Goal: Transaction & Acquisition: Purchase product/service

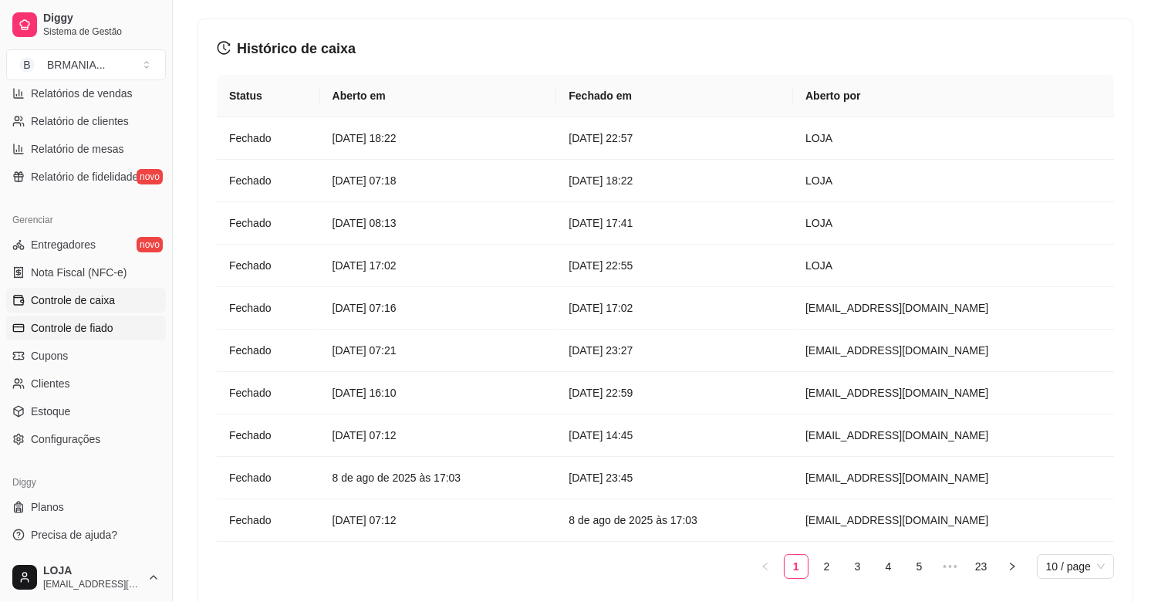
scroll to position [86, 0]
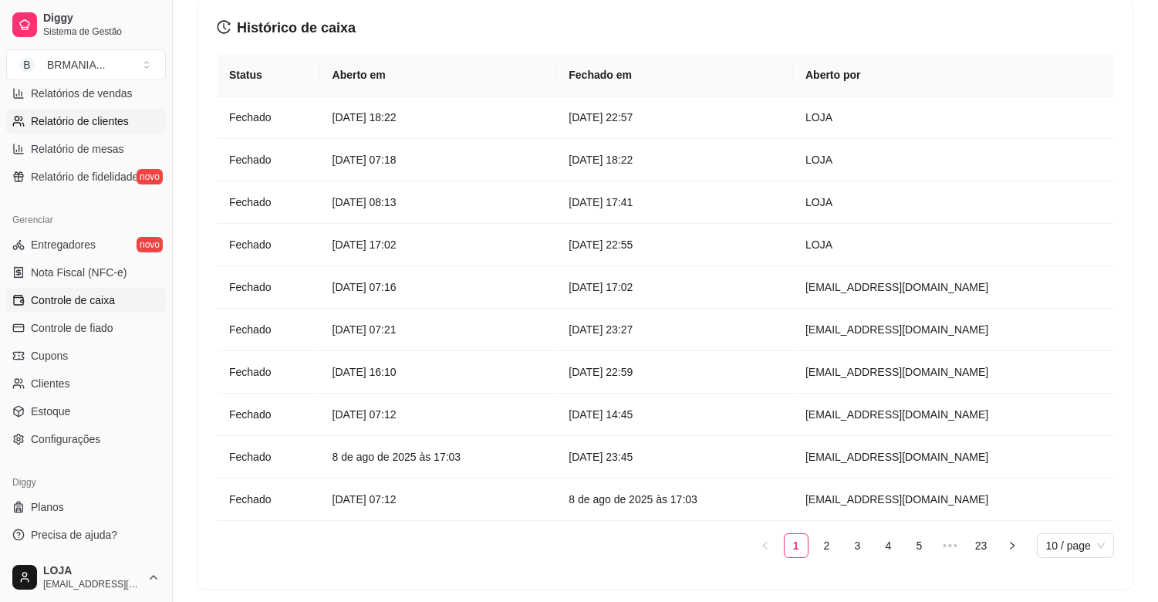
click at [105, 116] on span "Relatório de clientes" at bounding box center [80, 120] width 98 height 15
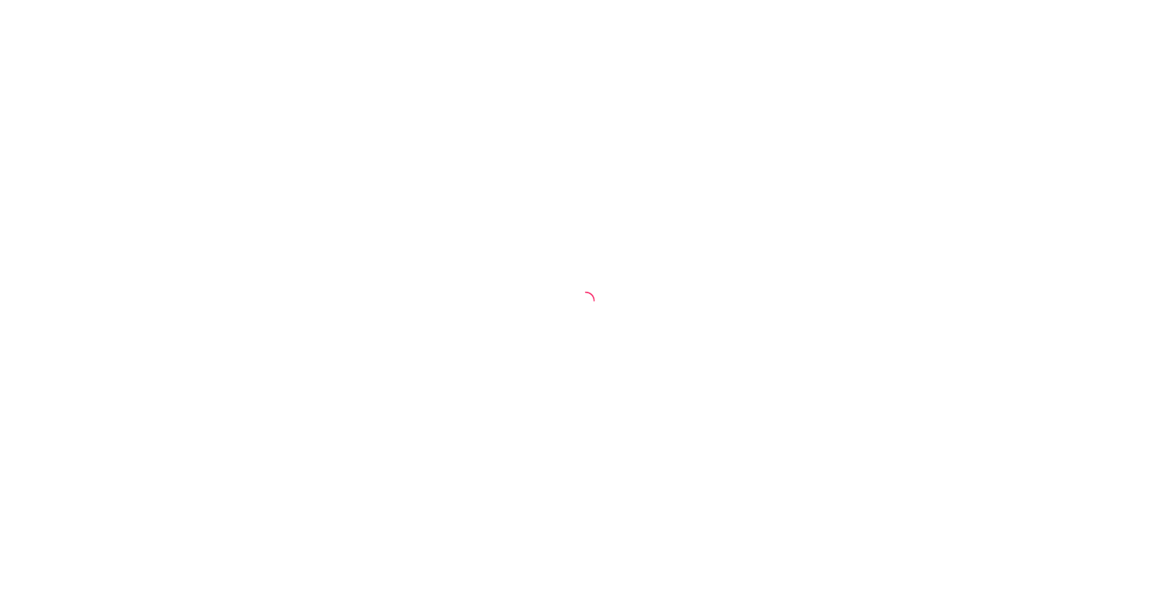
select select "30"
select select "HIGHEST_TOTAL_SPENT_WITH_ORDERS"
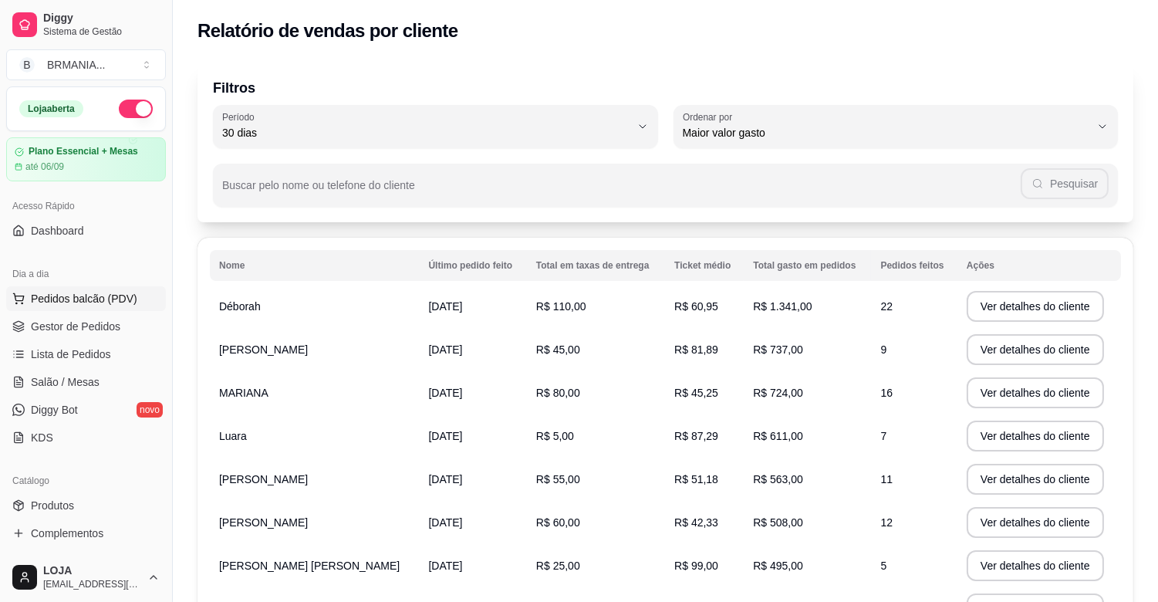
click at [59, 307] on button "Pedidos balcão (PDV)" at bounding box center [86, 298] width 160 height 25
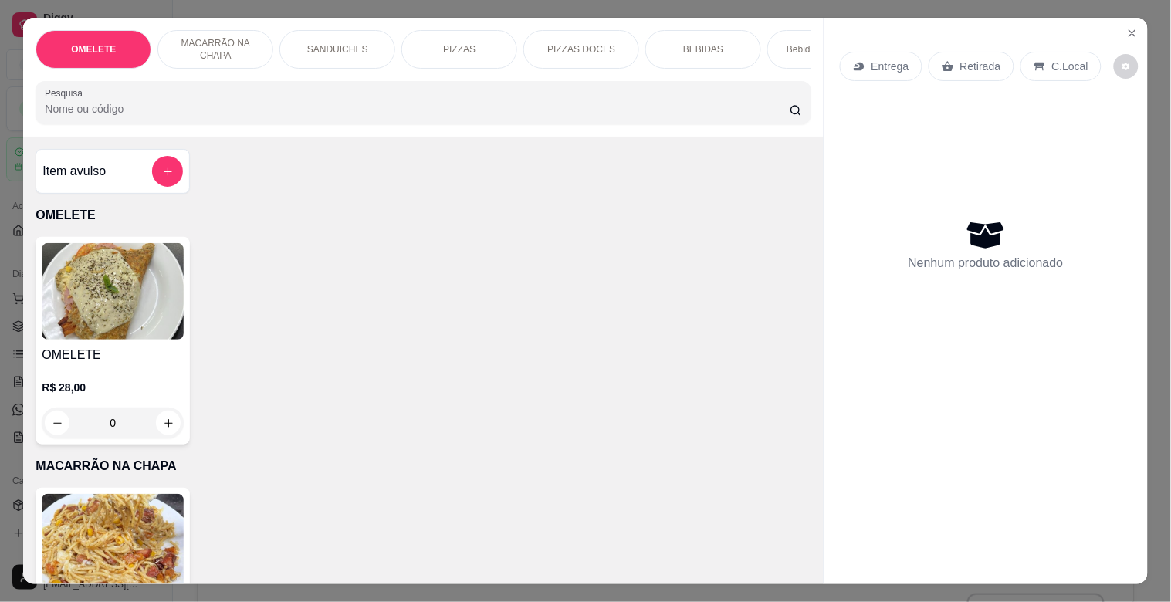
click at [282, 80] on div "OMELETE MACARRÃO NA CHAPA SANDUICHES PIZZAS PIZZAS DOCES BEBIDAS Bebidas Alcoól…" at bounding box center [422, 77] width 799 height 119
drag, startPoint x: 260, startPoint y: 58, endPoint x: 248, endPoint y: 65, distance: 13.5
click at [270, 67] on div "OMELETE MACARRÃO NA CHAPA SANDUICHES PIZZAS PIZZAS DOCES BEBIDAS Bebidas Alcoól…" at bounding box center [422, 49] width 775 height 39
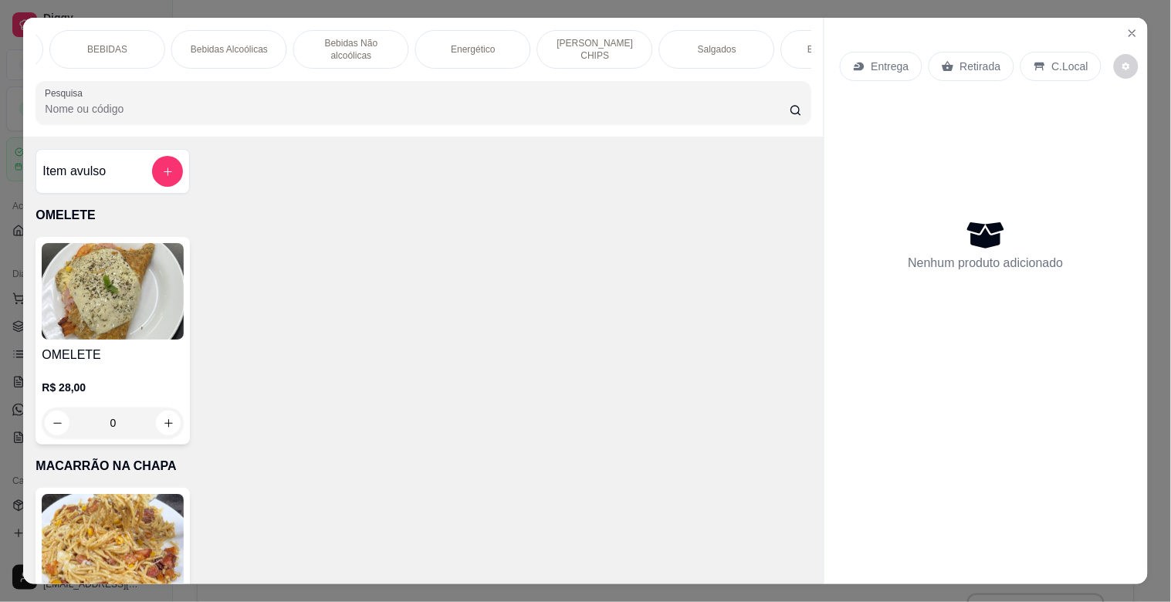
scroll to position [0, 617]
click at [517, 36] on div "ELMA CHIPS" at bounding box center [573, 49] width 116 height 39
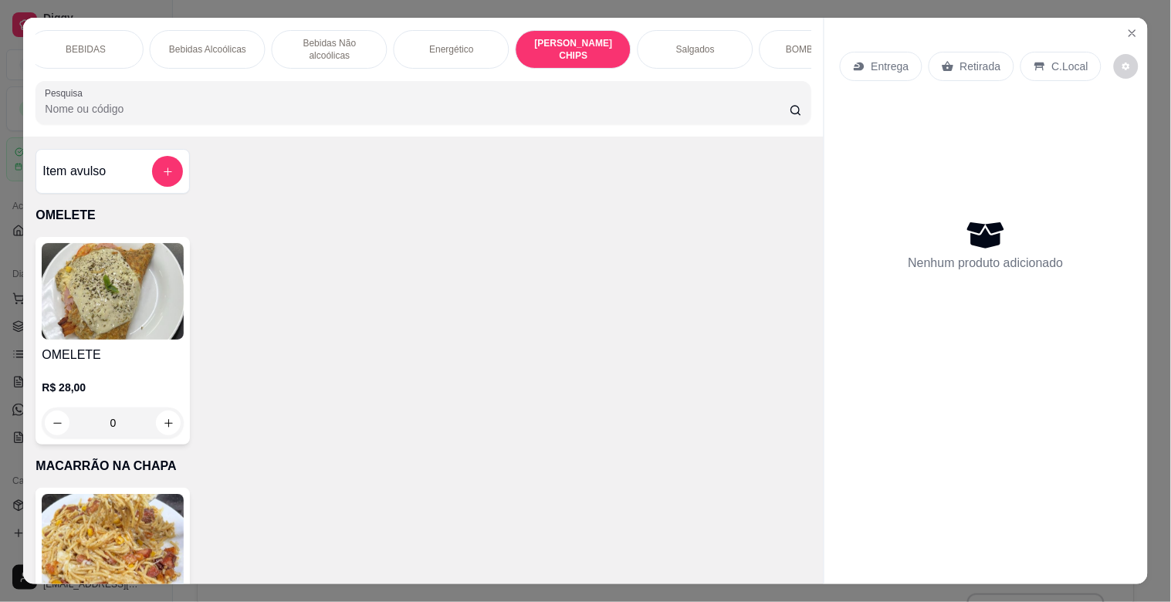
scroll to position [37, 0]
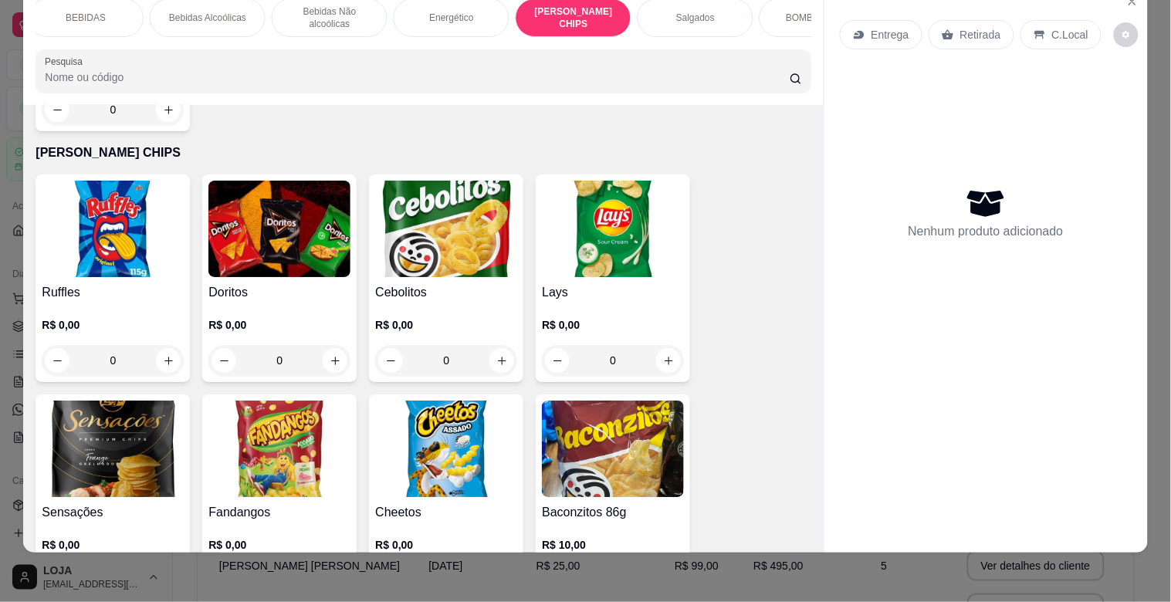
click at [306, 181] on img at bounding box center [279, 229] width 142 height 96
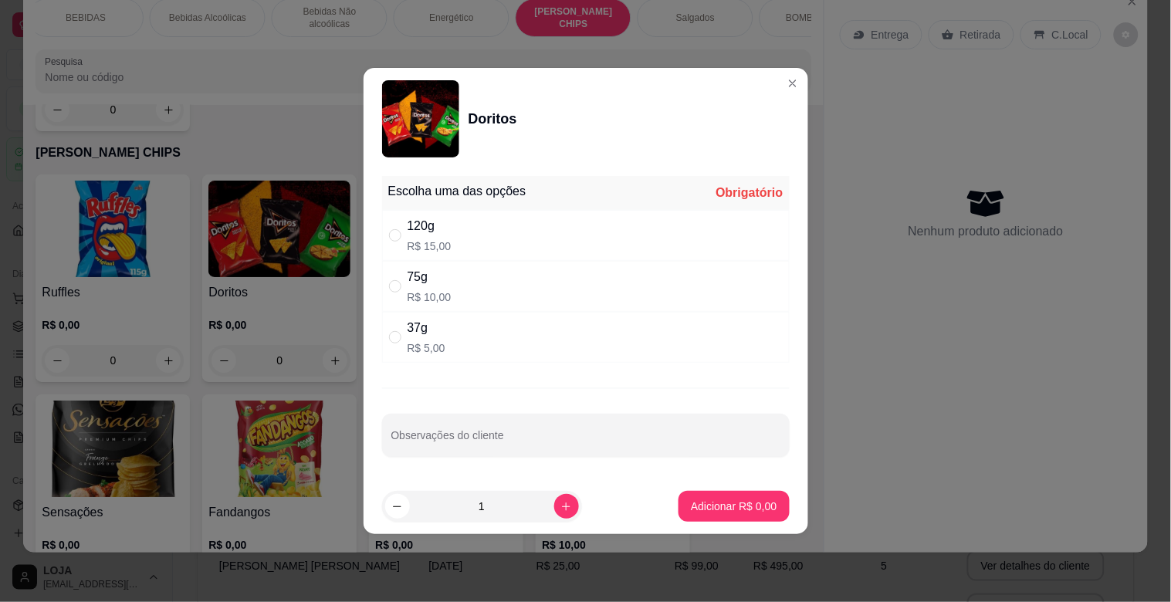
click at [475, 355] on div "37g R$ 5,00" at bounding box center [585, 337] width 407 height 51
radio input "true"
click at [769, 512] on button "Adicionar R$ 5,00" at bounding box center [733, 506] width 110 height 31
type input "1"
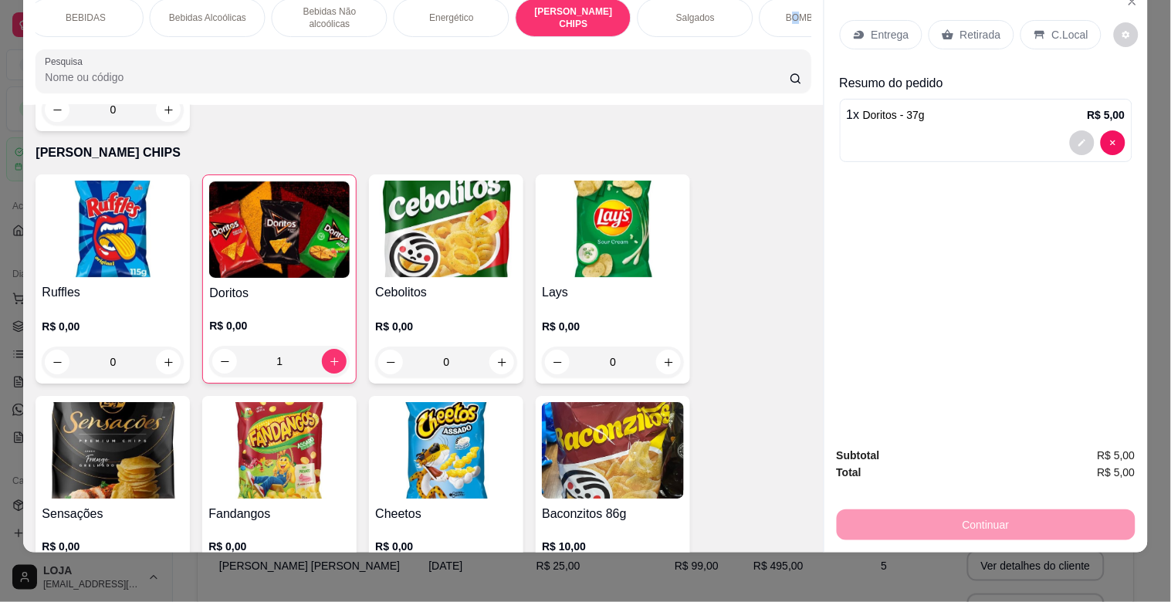
drag, startPoint x: 790, startPoint y: 15, endPoint x: 782, endPoint y: 16, distance: 7.8
click at [782, 16] on div "BOMBONIERE" at bounding box center [817, 17] width 116 height 39
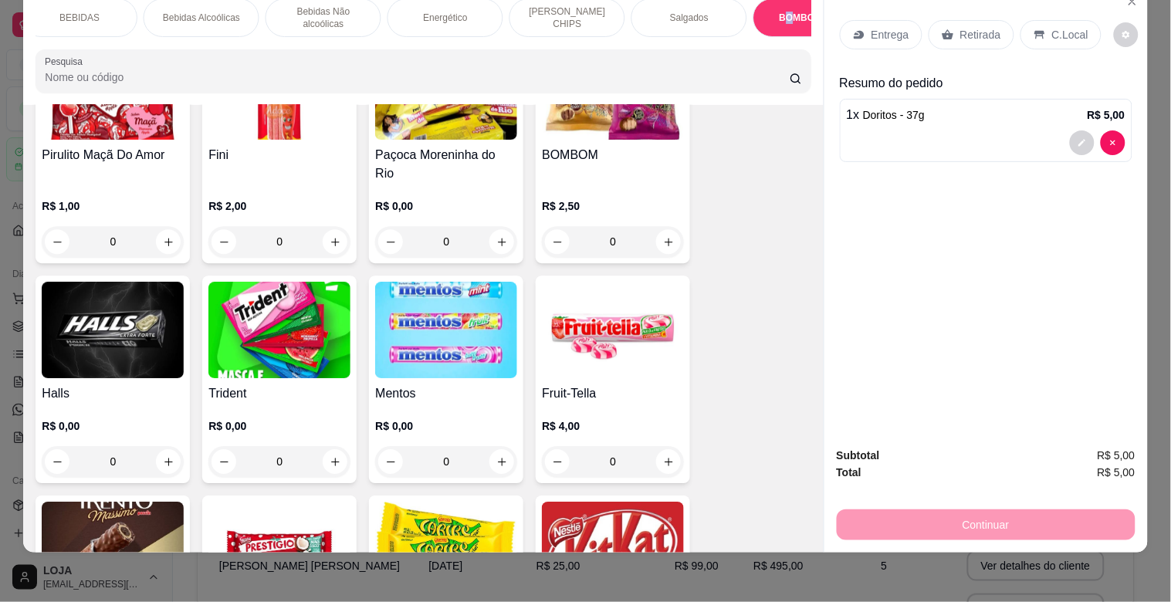
scroll to position [5738, 0]
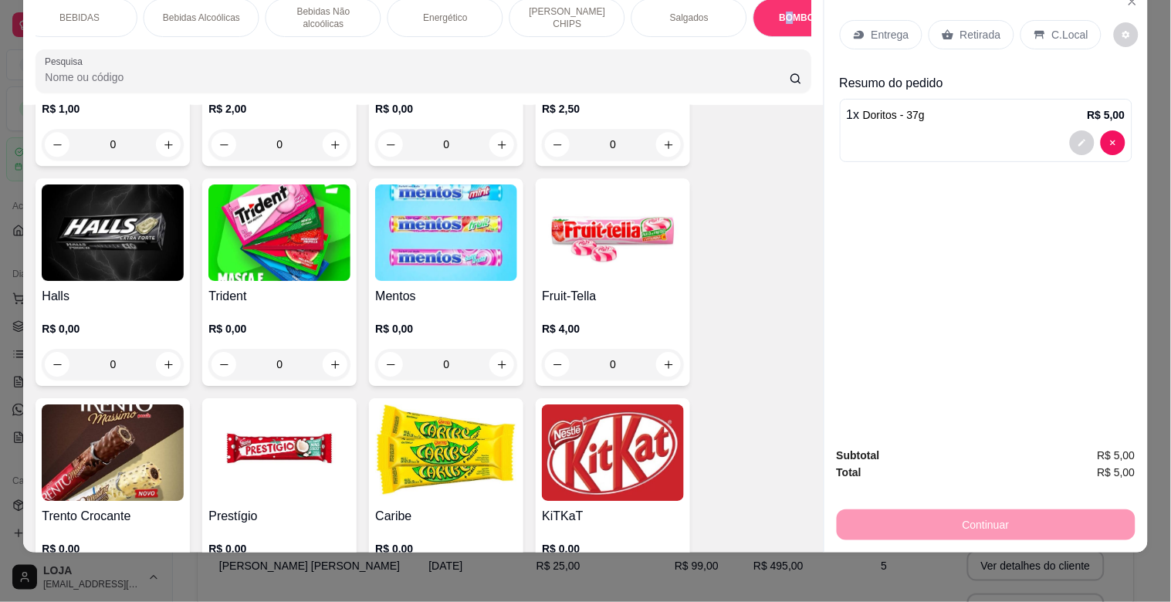
click at [295, 201] on img at bounding box center [279, 232] width 142 height 96
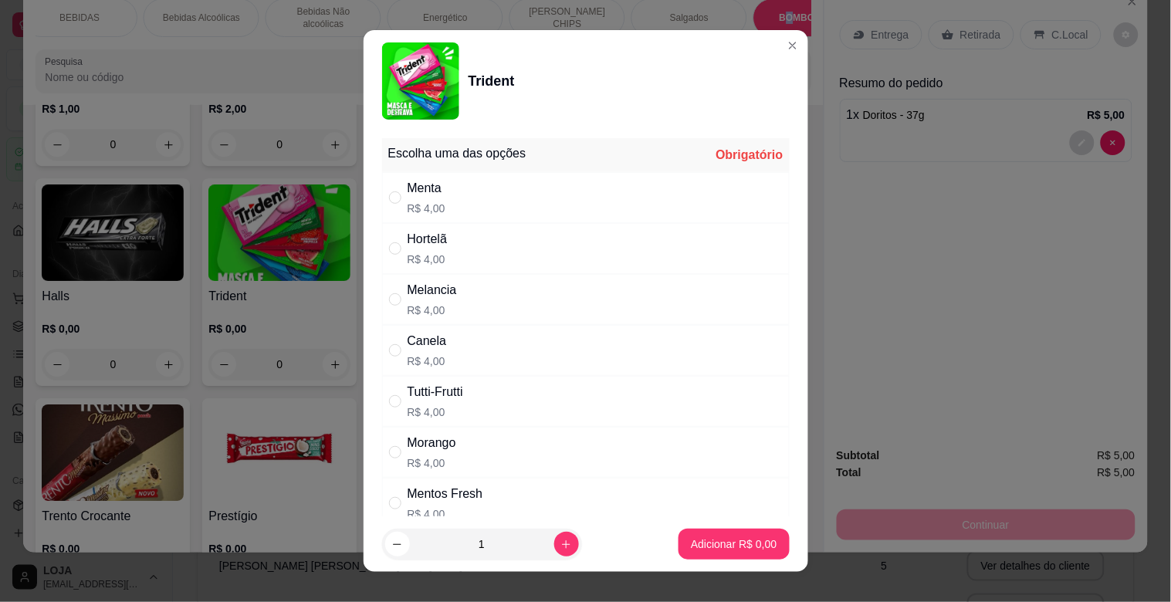
click at [471, 206] on div "Menta R$ 4,00" at bounding box center [585, 197] width 407 height 51
radio input "true"
drag, startPoint x: 694, startPoint y: 525, endPoint x: 703, endPoint y: 539, distance: 15.6
click at [703, 539] on footer "1 Adicionar R$ 4,00" at bounding box center [585, 544] width 444 height 56
click at [703, 539] on p "Adicionar R$ 4,00" at bounding box center [734, 543] width 86 height 15
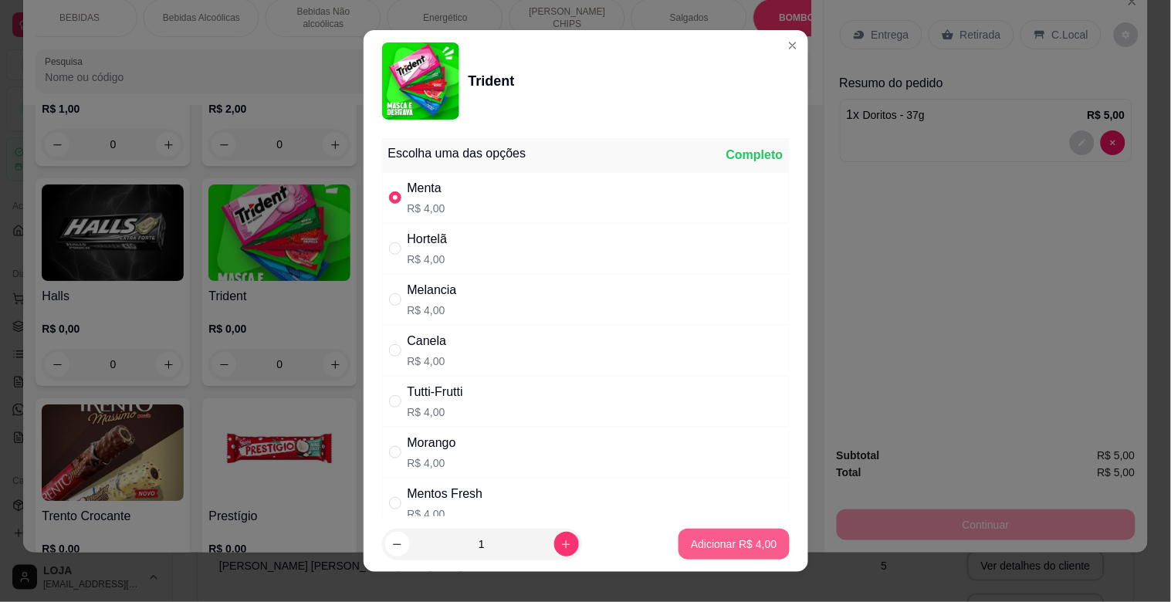
type input "1"
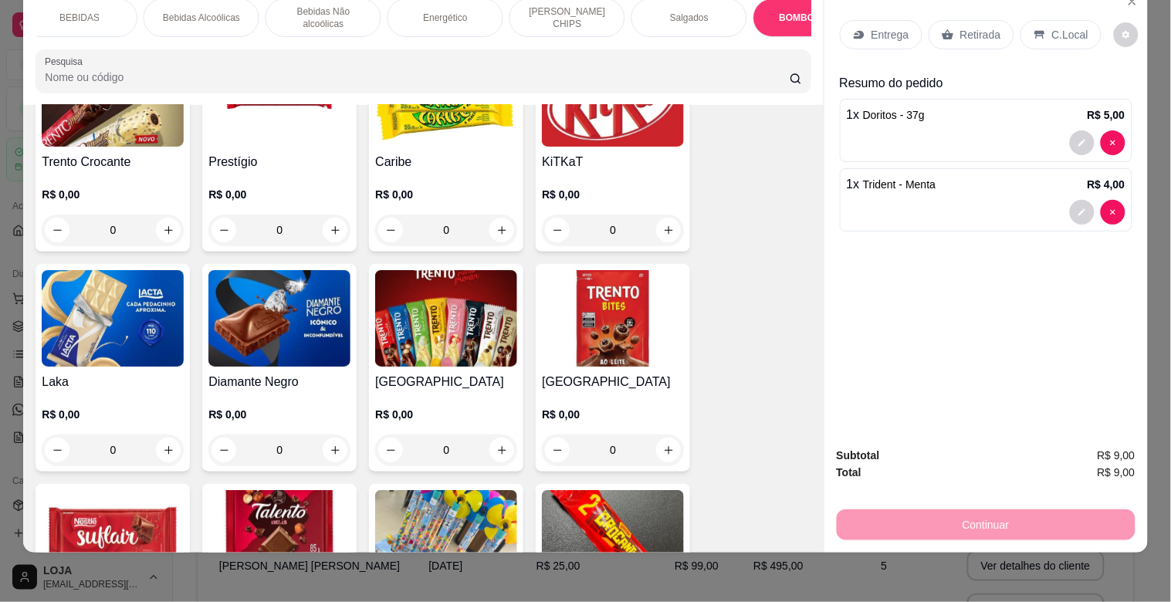
scroll to position [6115, 0]
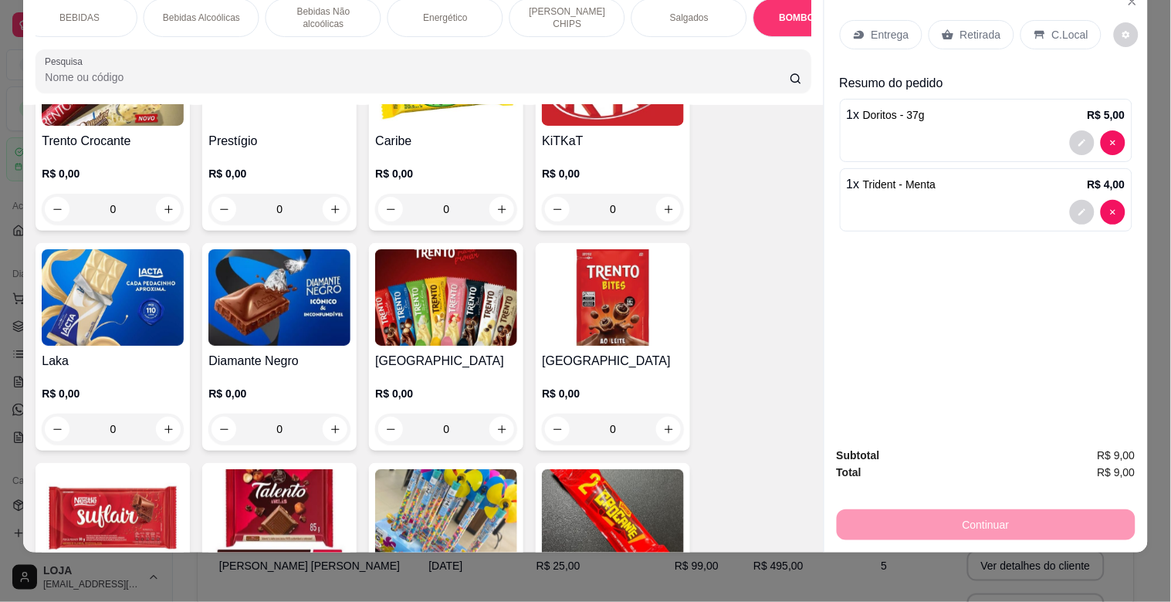
click at [97, 249] on img at bounding box center [113, 297] width 142 height 96
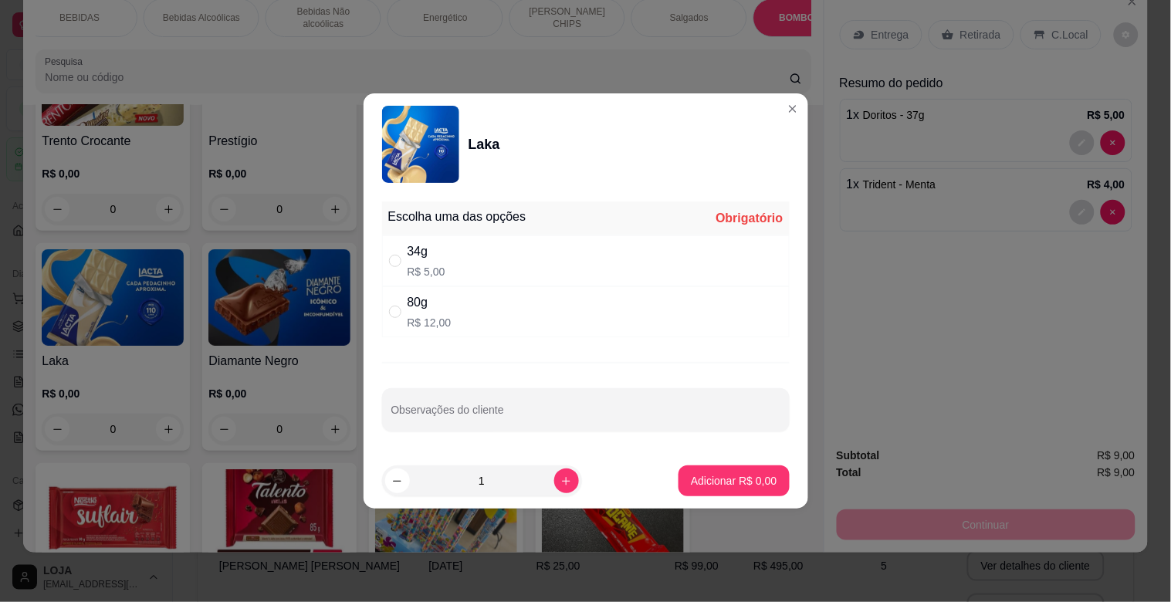
click at [533, 238] on div "34g R$ 5,00" at bounding box center [585, 260] width 407 height 51
radio input "true"
click at [546, 468] on div "1" at bounding box center [482, 480] width 194 height 31
click at [554, 475] on button "increase-product-quantity" at bounding box center [566, 480] width 24 height 24
type input "2"
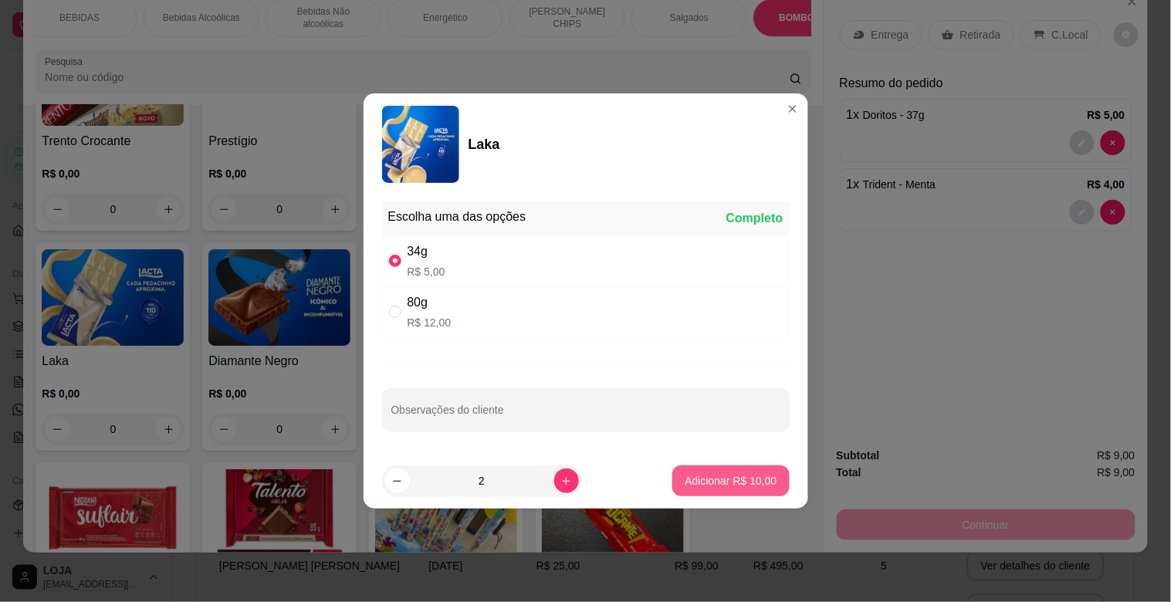
click at [735, 472] on button "Adicionar R$ 10,00" at bounding box center [730, 480] width 117 height 31
type input "2"
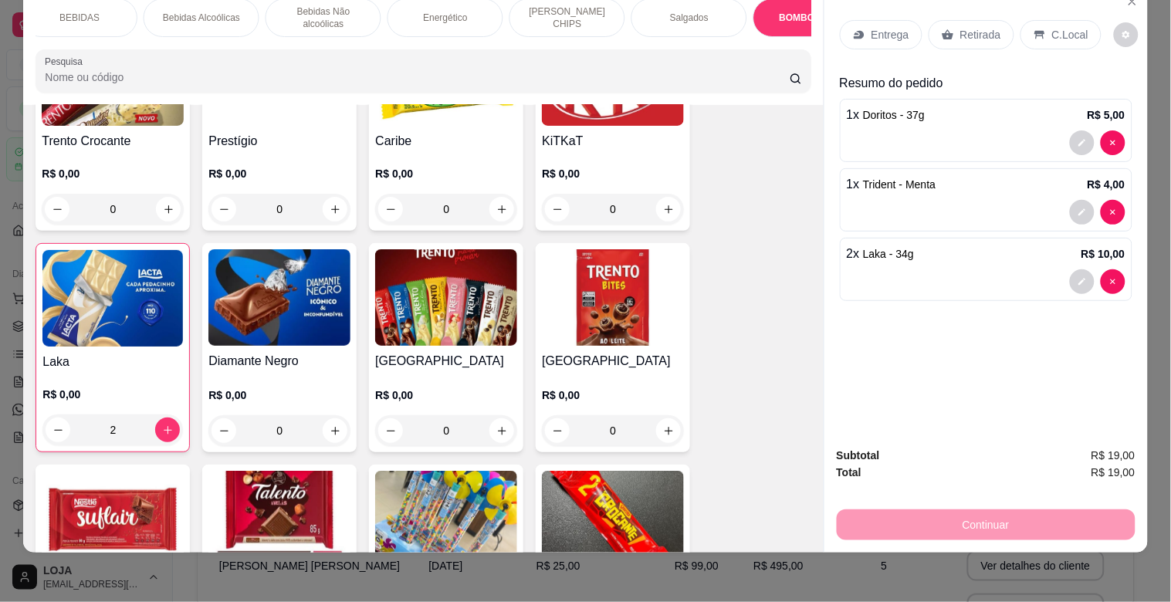
click at [950, 34] on div "Retirada" at bounding box center [971, 34] width 86 height 29
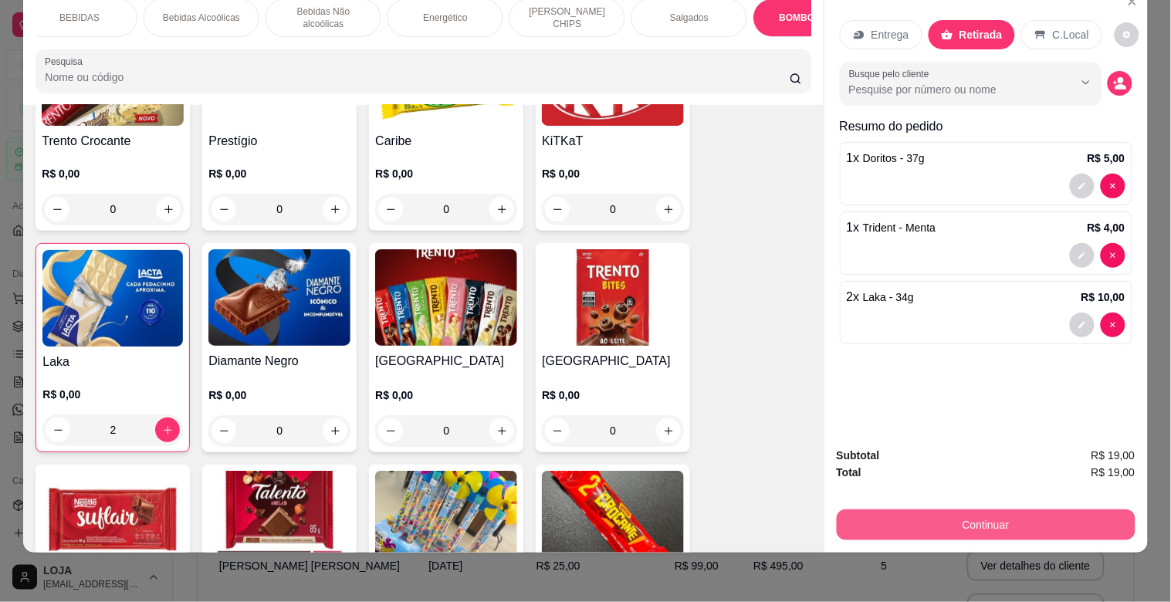
click at [988, 519] on button "Continuar" at bounding box center [985, 524] width 299 height 31
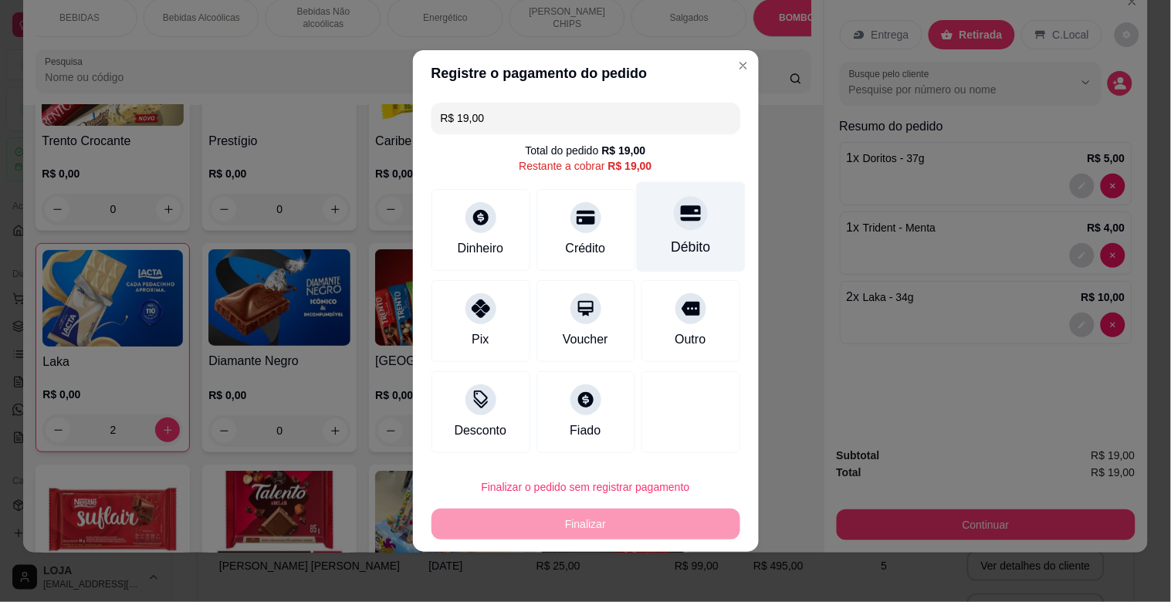
click at [702, 251] on div "Débito" at bounding box center [690, 227] width 109 height 90
type input "R$ 0,00"
click at [702, 280] on div "Outro" at bounding box center [690, 321] width 99 height 82
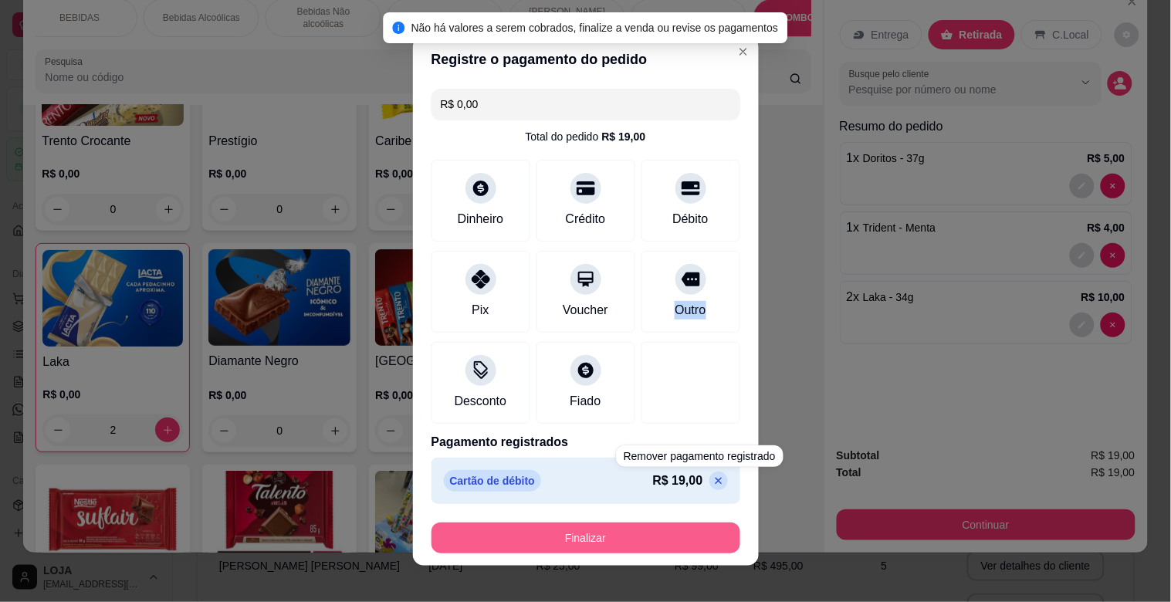
click at [680, 525] on button "Finalizar" at bounding box center [585, 537] width 309 height 31
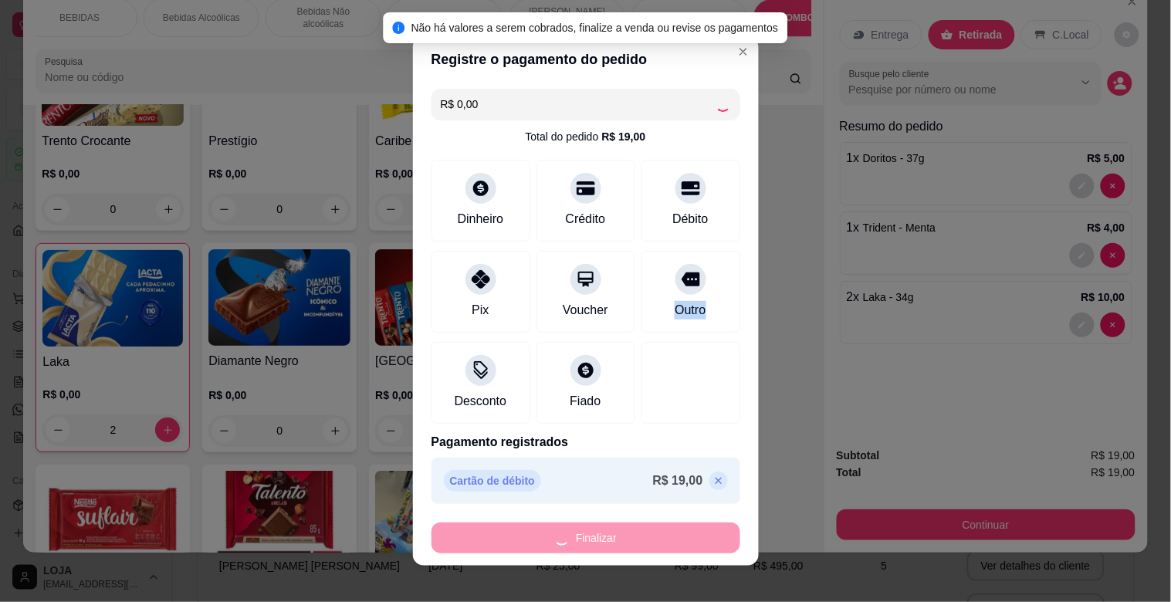
type input "0"
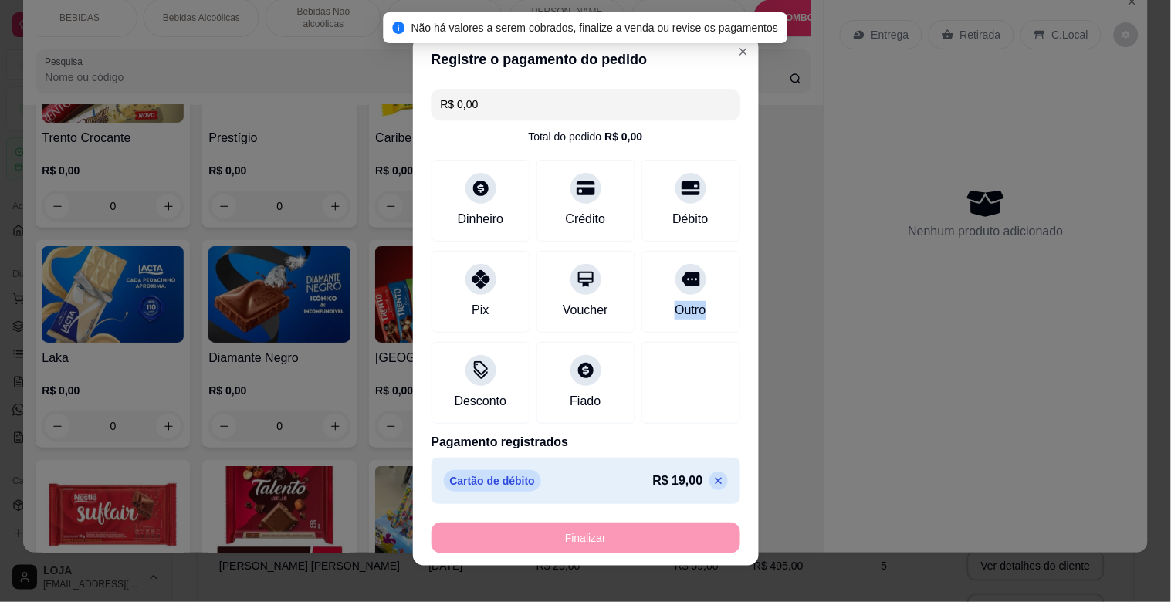
type input "-R$ 19,00"
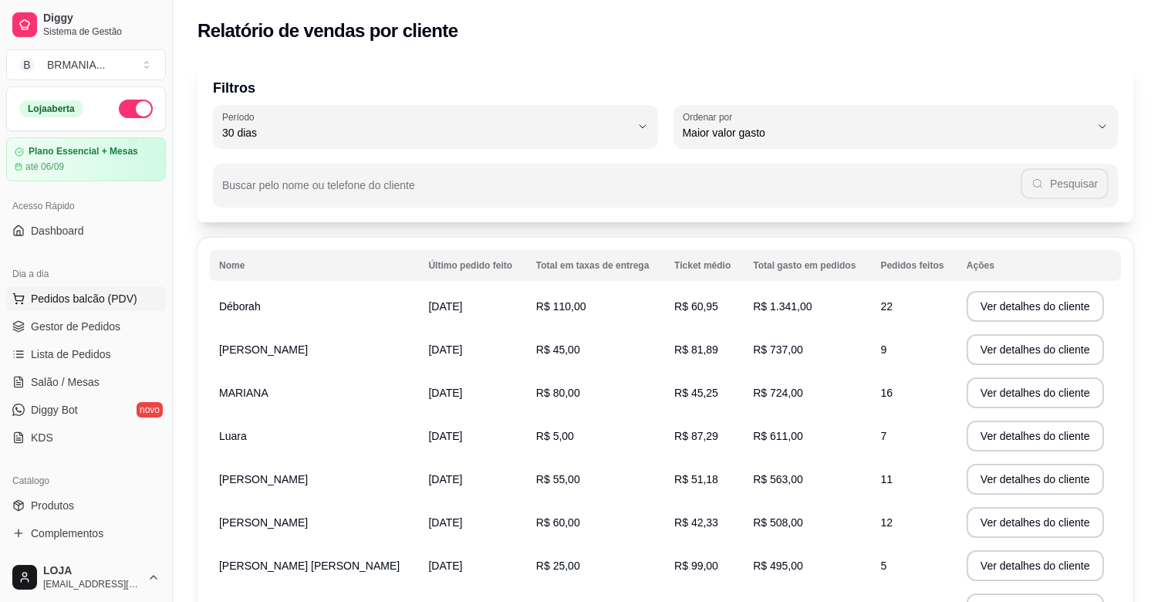
click at [70, 293] on span "Pedidos balcão (PDV)" at bounding box center [84, 298] width 106 height 15
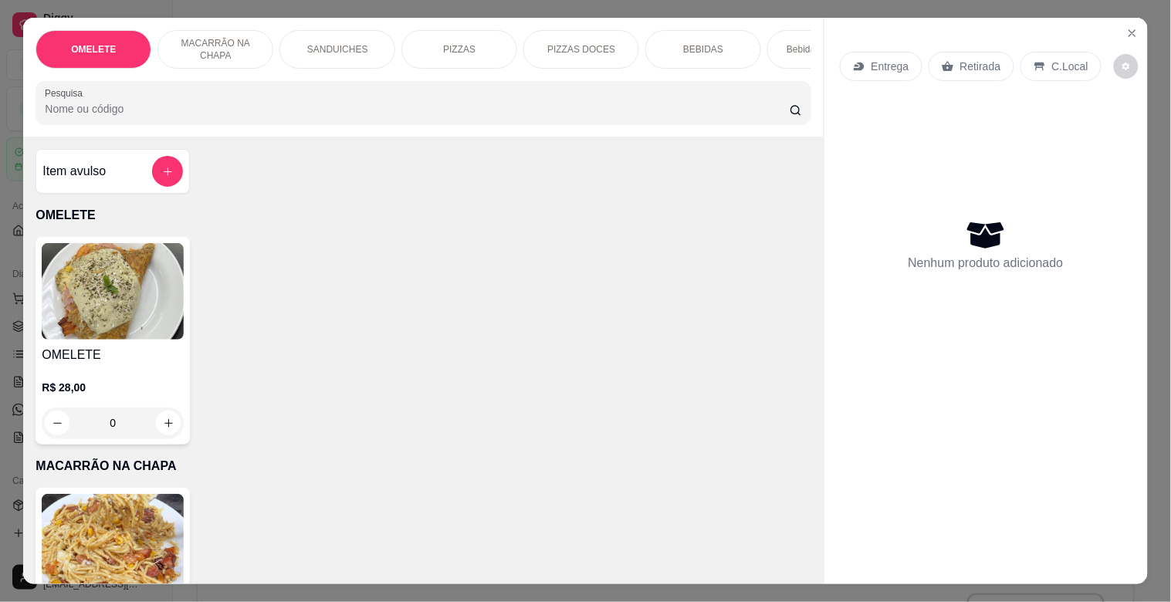
drag, startPoint x: 260, startPoint y: 62, endPoint x: 271, endPoint y: 65, distance: 11.2
click at [271, 65] on div "OMELETE MACARRÃO NA CHAPA SANDUICHES PIZZAS PIZZAS DOCES BEBIDAS Bebidas Alcoól…" at bounding box center [422, 49] width 775 height 39
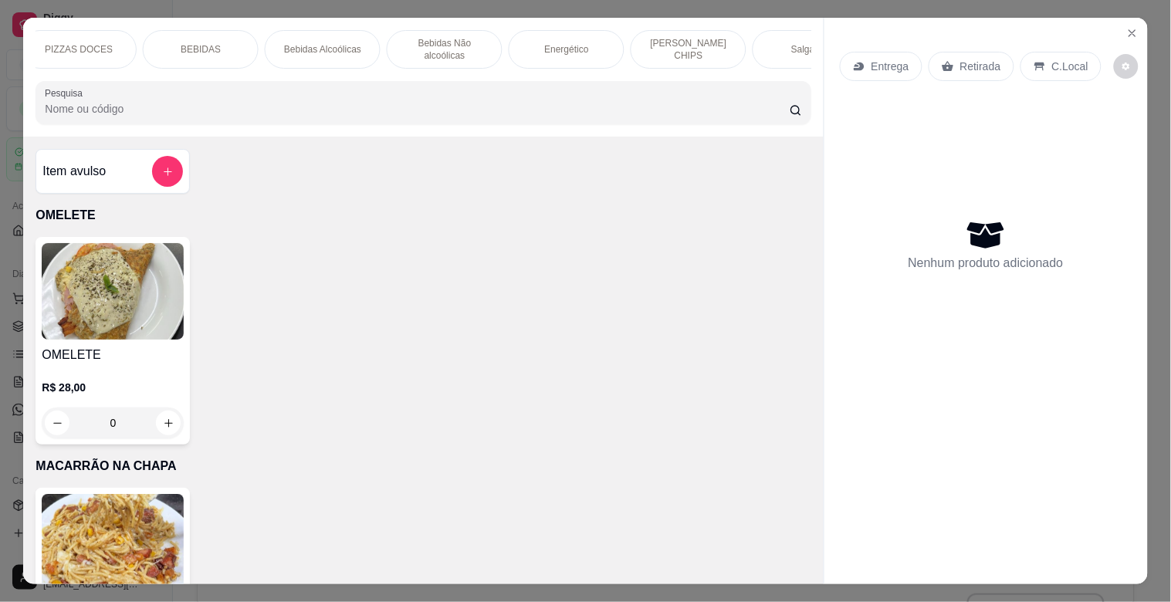
scroll to position [0, 510]
click at [623, 45] on div "ELMA CHIPS" at bounding box center [681, 49] width 116 height 39
click at [617, 45] on div "OMELETE MACARRÃO NA CHAPA SANDUICHES PIZZAS PIZZAS DOCES BEBIDAS Bebidas Alcoól…" at bounding box center [422, 77] width 799 height 119
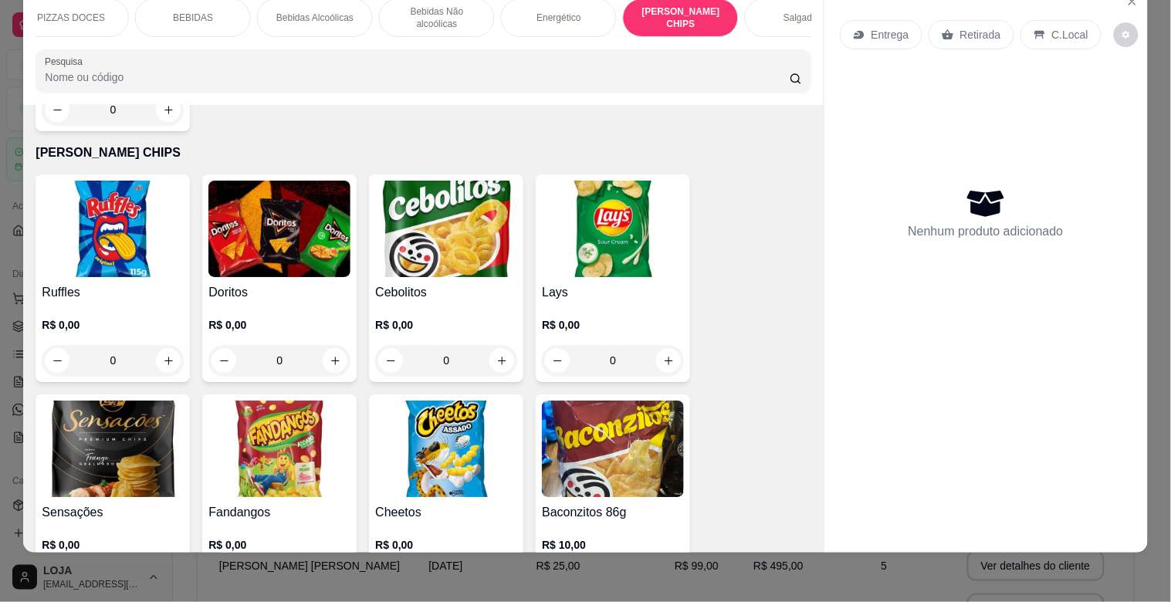
click at [253, 194] on img at bounding box center [279, 229] width 142 height 96
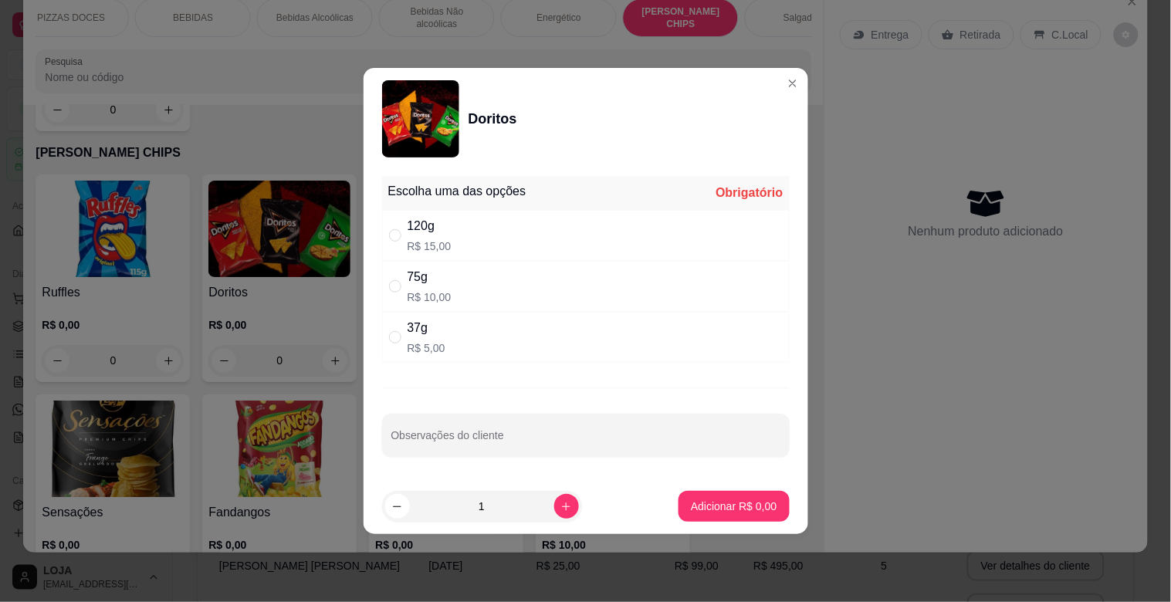
drag, startPoint x: 465, startPoint y: 275, endPoint x: 473, endPoint y: 276, distance: 7.9
click at [465, 274] on div "75g R$ 10,00" at bounding box center [585, 286] width 407 height 51
radio input "true"
click at [738, 498] on button "Adicionar R$ 10,00" at bounding box center [730, 507] width 113 height 30
type input "1"
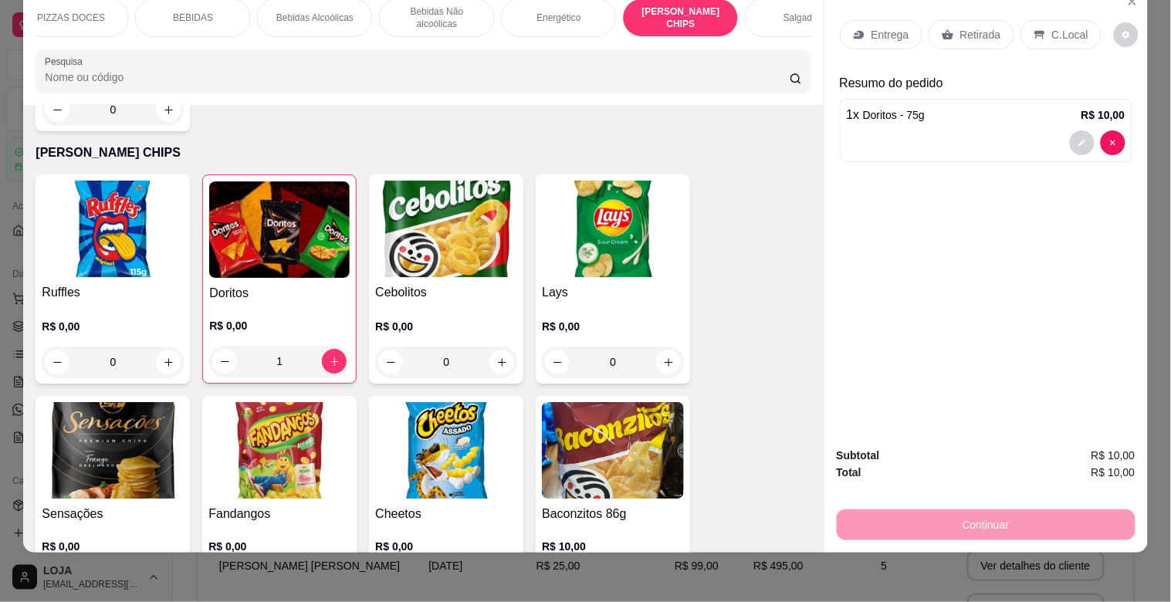
click at [130, 228] on img at bounding box center [113, 229] width 142 height 96
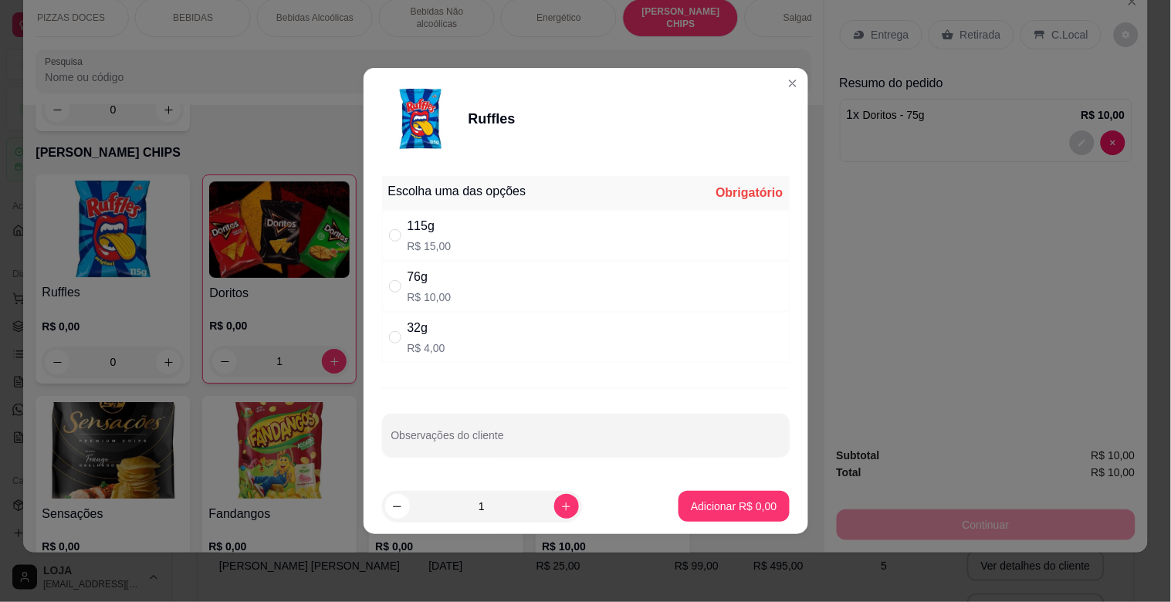
click at [471, 243] on div "115g R$ 15,00" at bounding box center [585, 235] width 407 height 51
radio input "true"
click at [738, 502] on p "Adicionar R$ 15,00" at bounding box center [730, 505] width 92 height 15
type input "1"
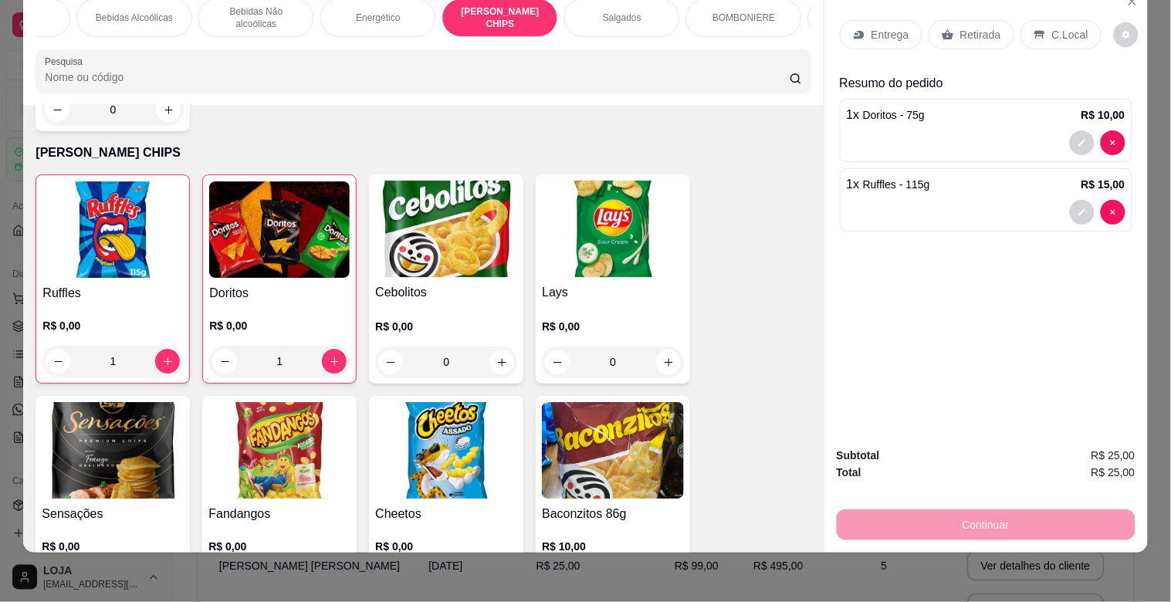
scroll to position [0, 694]
click at [699, 8] on div "BOMBONIERE" at bounding box center [740, 17] width 116 height 39
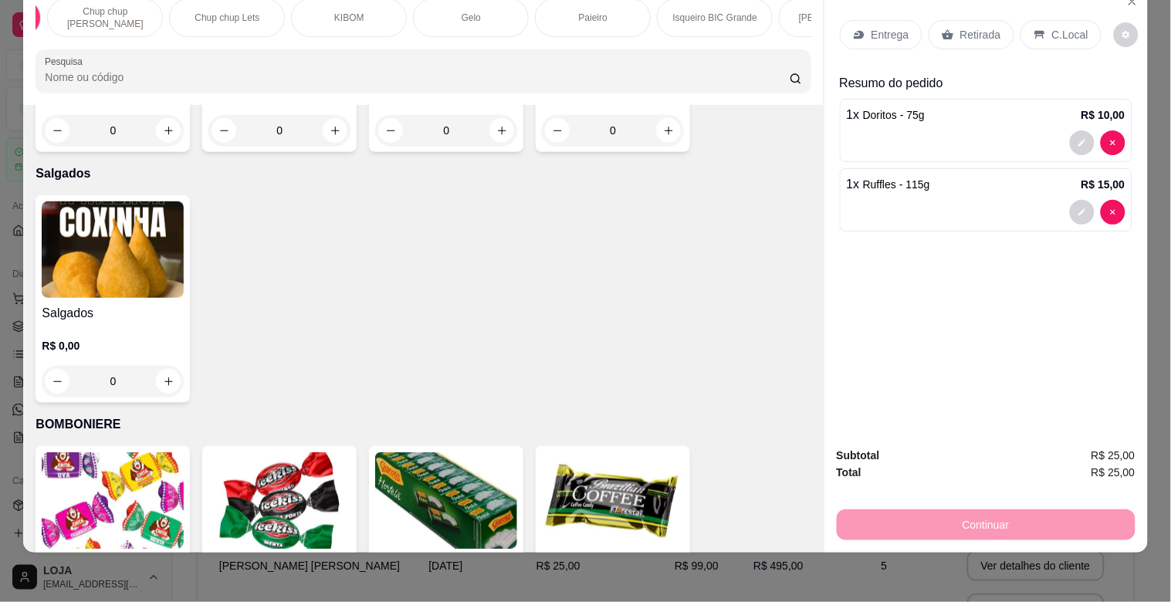
scroll to position [0, 1410]
click at [620, 12] on p "Paieiro" at bounding box center [634, 18] width 29 height 12
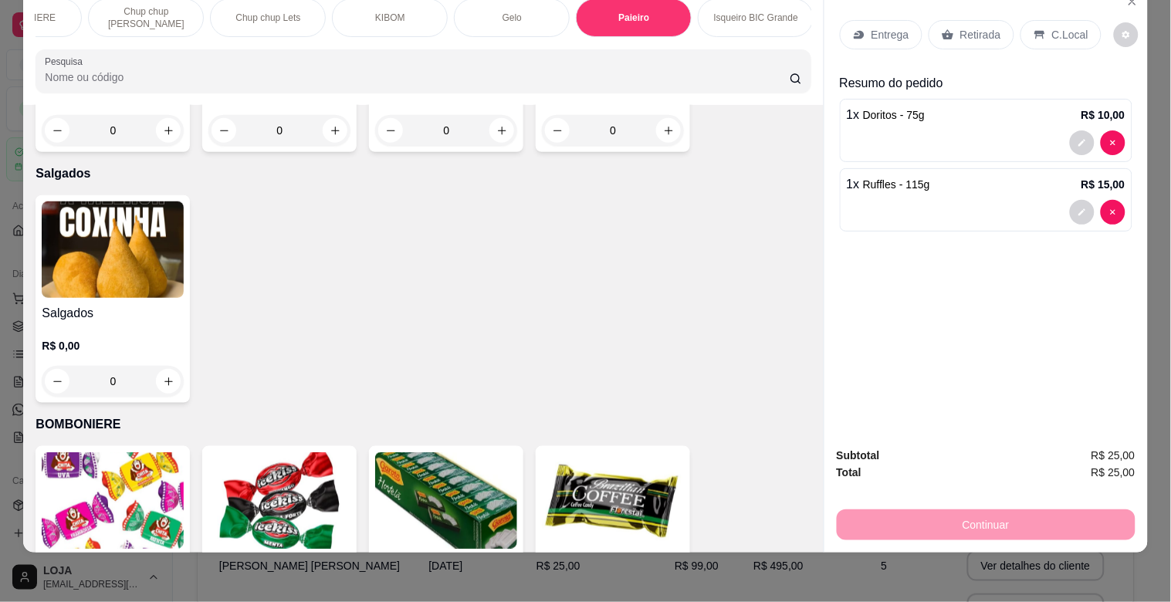
scroll to position [8517, 0]
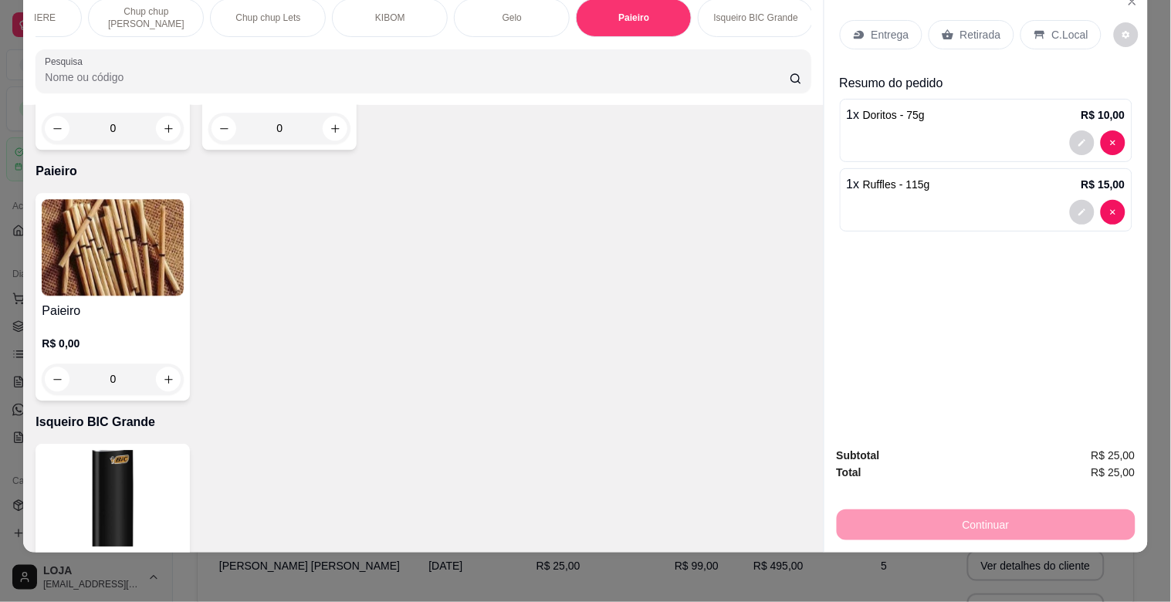
click at [133, 199] on img at bounding box center [113, 247] width 142 height 96
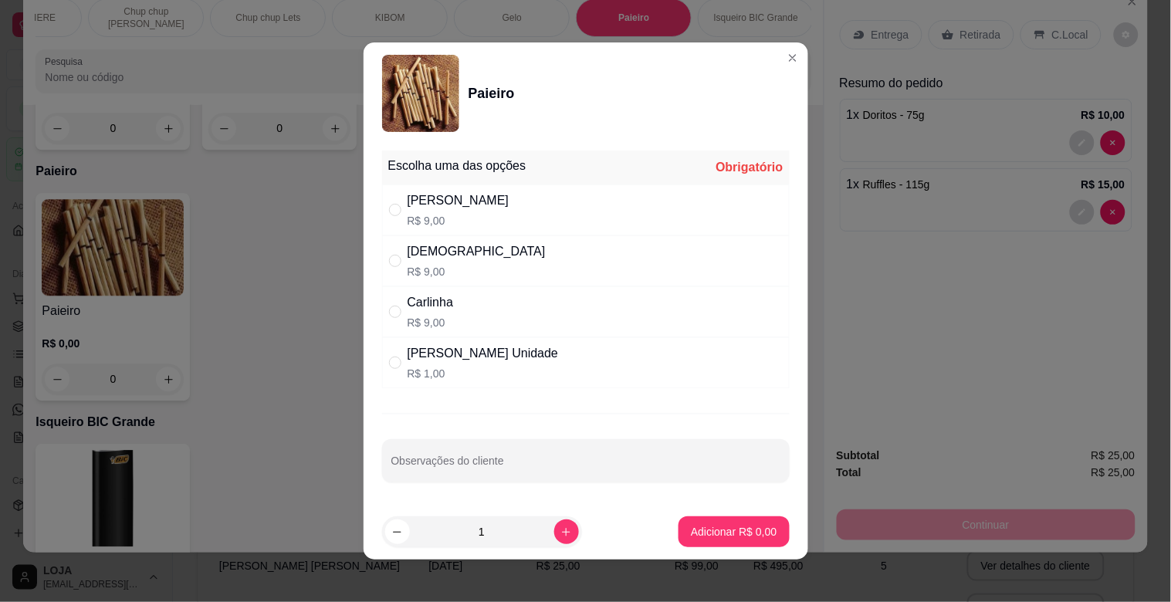
click at [467, 201] on div "Adriana R$ 9,00" at bounding box center [585, 209] width 407 height 51
radio input "true"
click at [691, 539] on p "Adicionar R$ 9,00" at bounding box center [734, 531] width 86 height 15
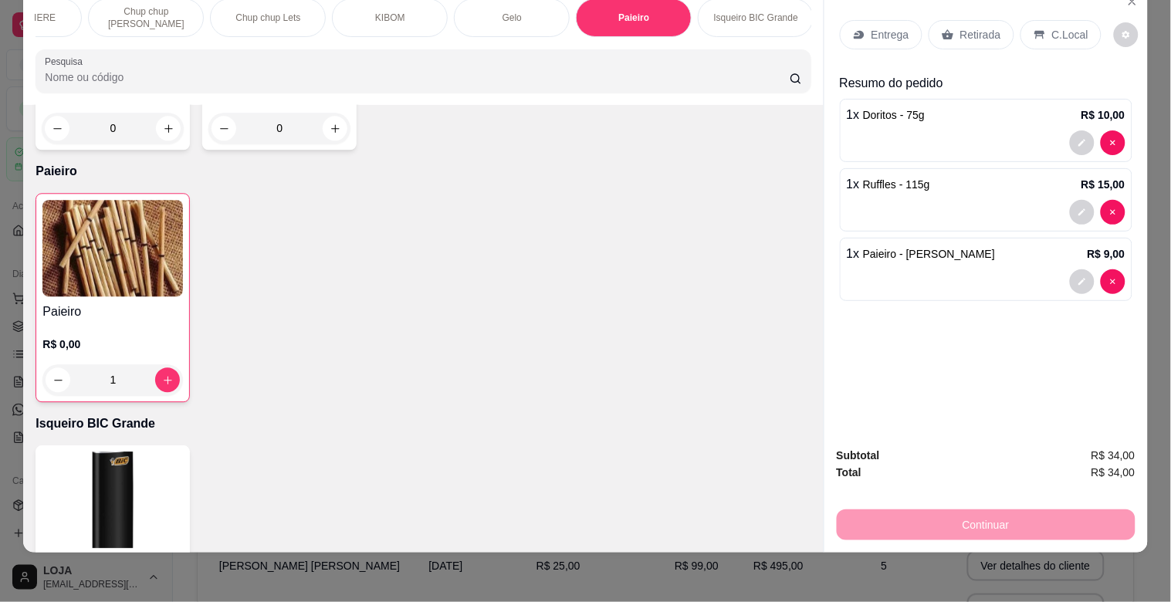
type input "1"
type input "0"
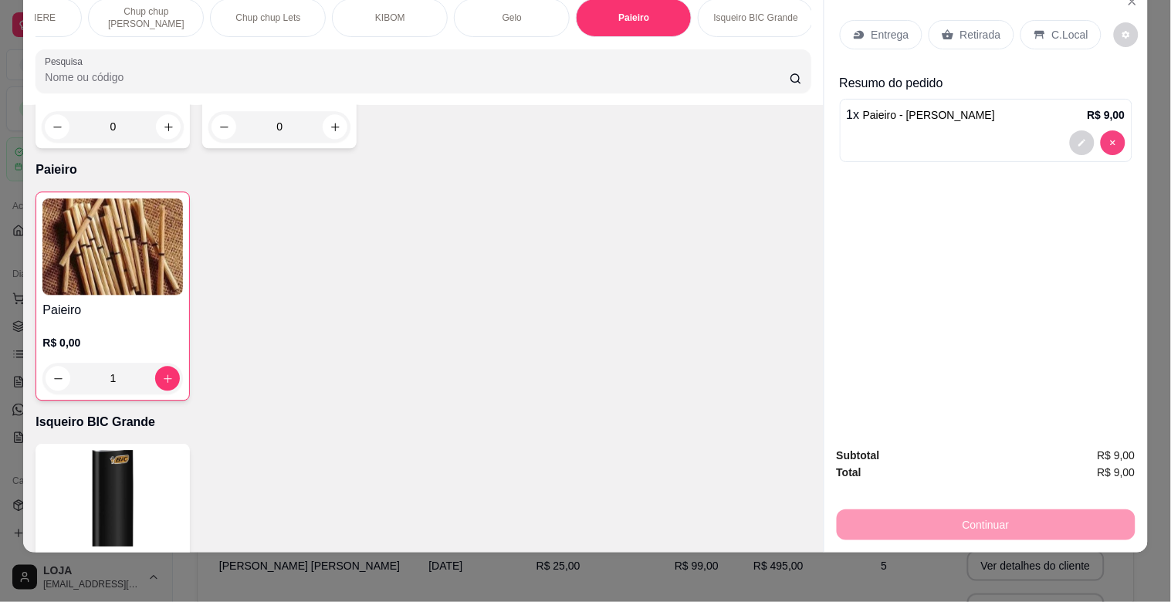
scroll to position [8515, 0]
click at [960, 29] on p "Retirada" at bounding box center [980, 34] width 41 height 15
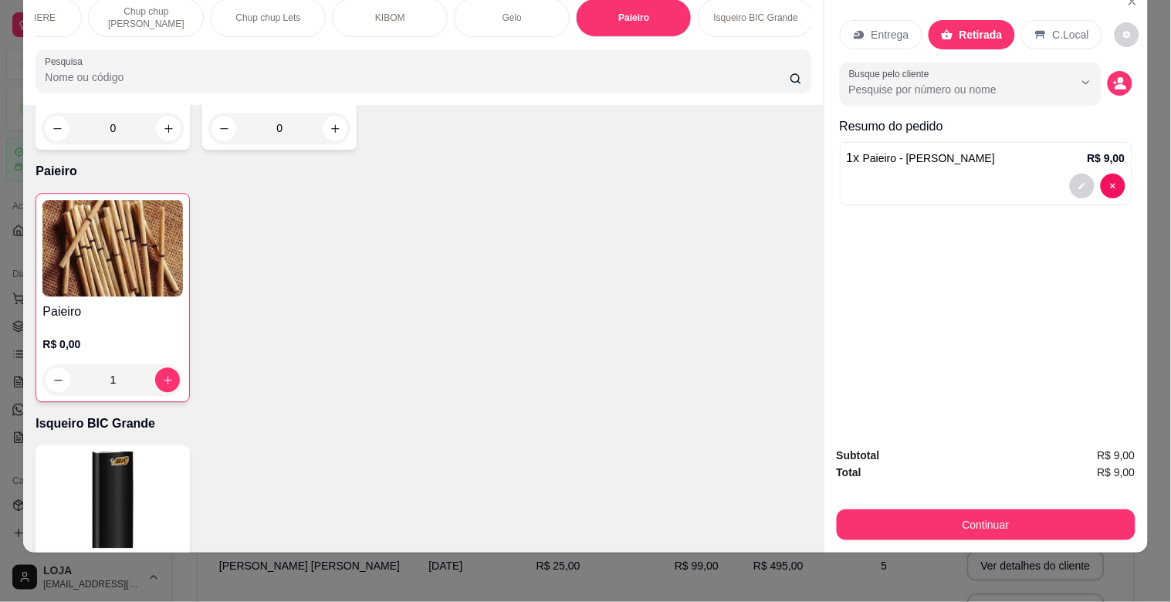
click at [882, 491] on div "Subtotal R$ 9,00 Total R$ 9,00 Continuar" at bounding box center [985, 493] width 299 height 93
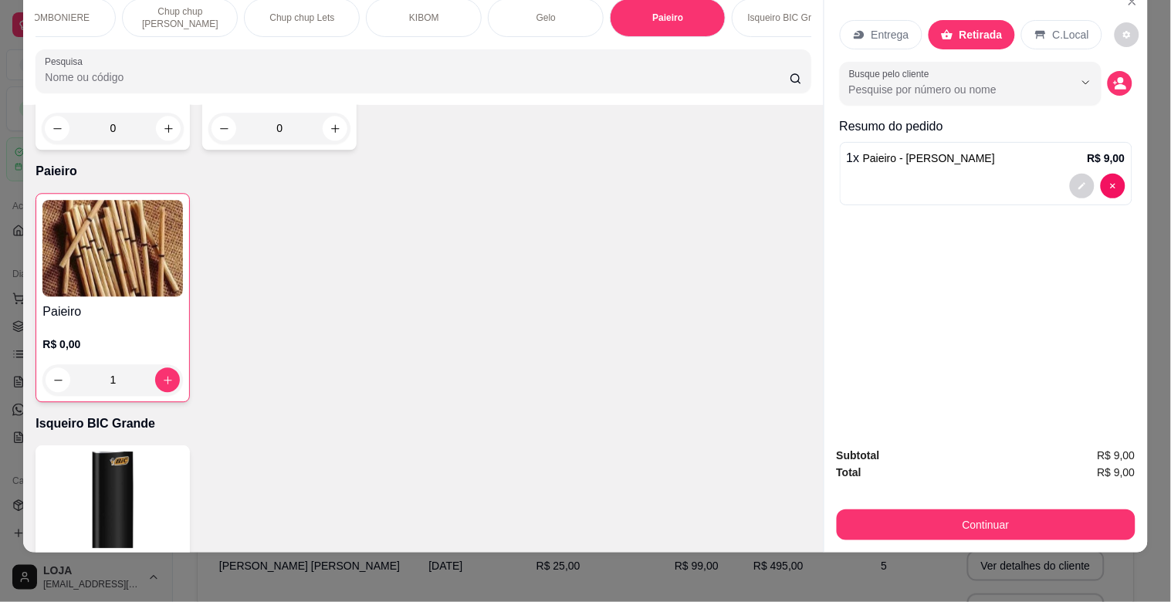
click at [25, 10] on div "OMELETE MACARRÃO NA CHAPA SANDUICHES PIZZAS PIZZAS DOCES BEBIDAS Bebidas Alcoól…" at bounding box center [422, 45] width 799 height 119
click at [42, 12] on p "BOMBONIERE" at bounding box center [58, 18] width 62 height 12
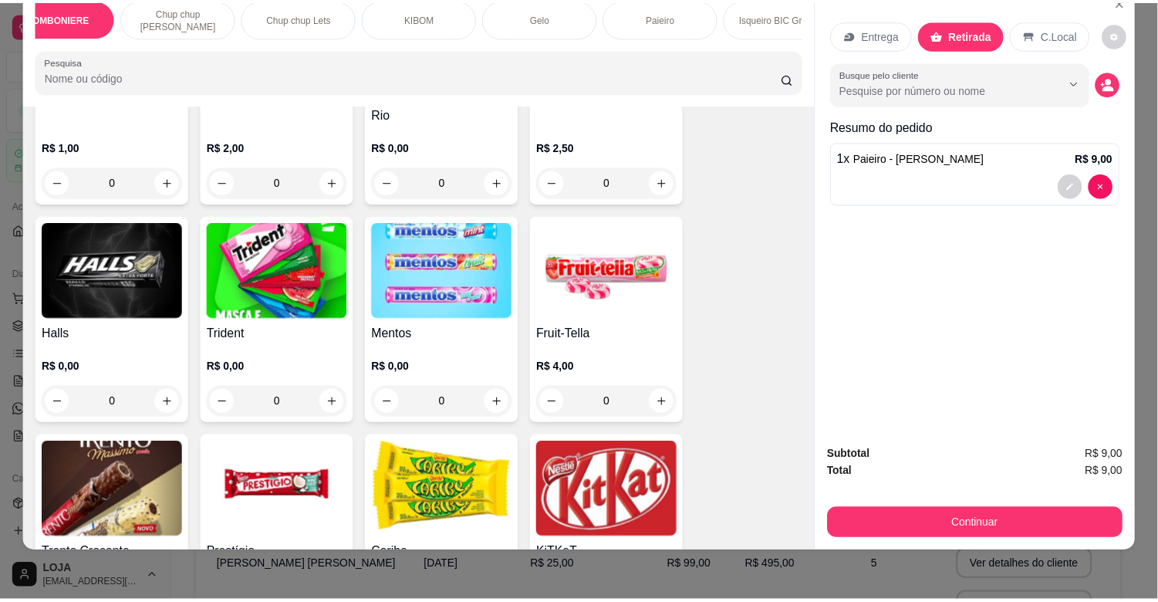
scroll to position [5738, 0]
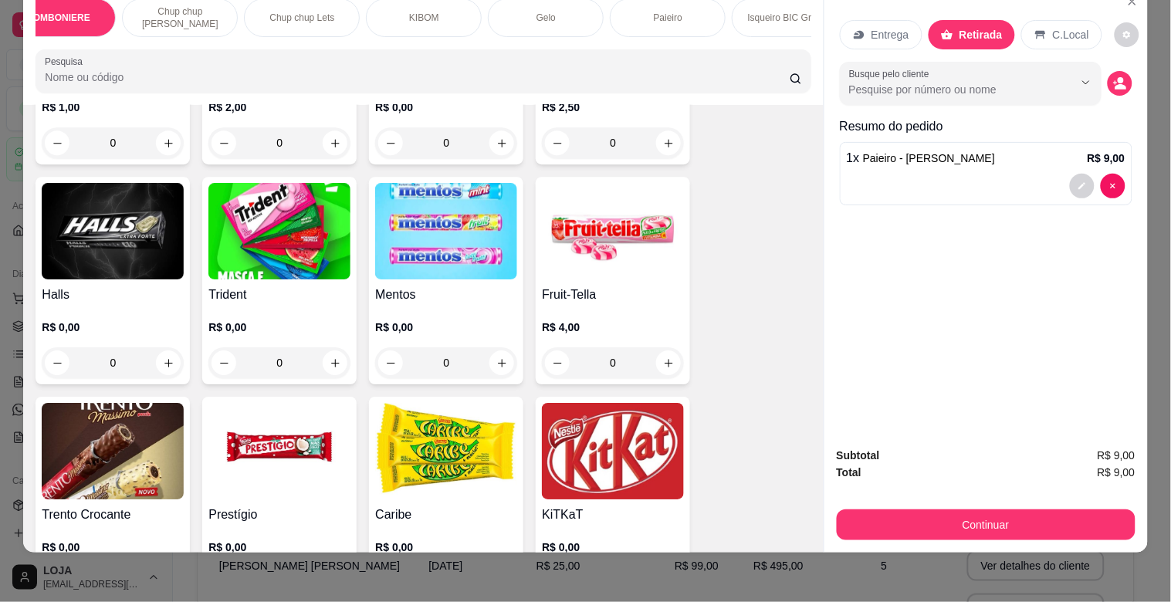
click at [69, 403] on img at bounding box center [113, 451] width 142 height 96
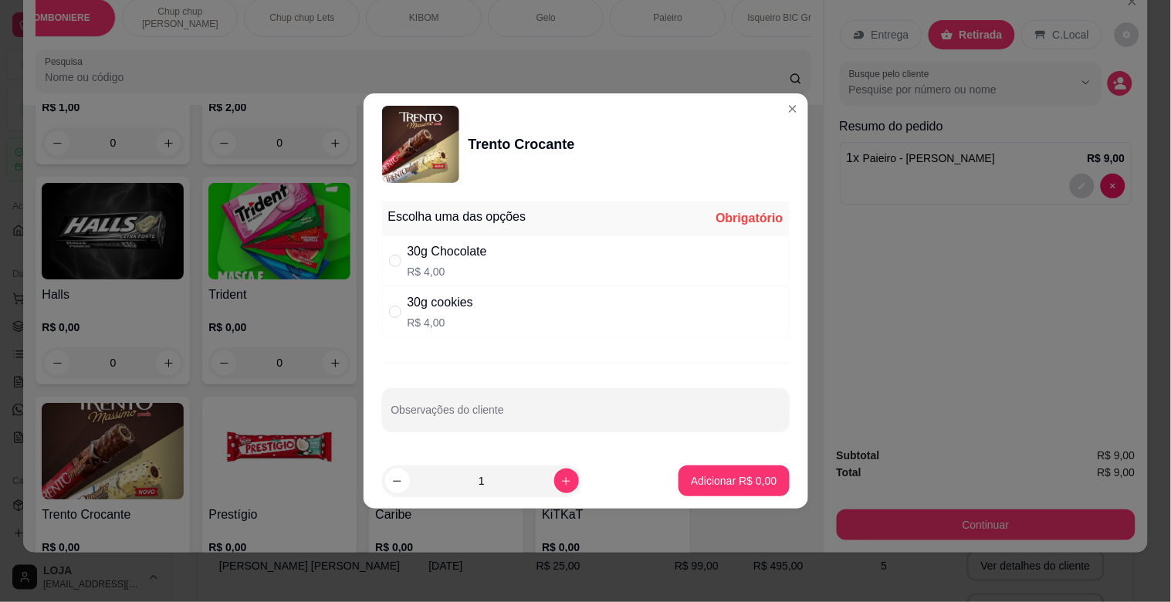
click at [502, 268] on div "30g Chocolate R$ 4,00" at bounding box center [585, 260] width 407 height 51
drag, startPoint x: 502, startPoint y: 268, endPoint x: 526, endPoint y: 313, distance: 51.8
click at [502, 268] on div "30g Chocolate R$ 4,00" at bounding box center [585, 260] width 407 height 51
radio input "false"
click at [554, 474] on button "increase-product-quantity" at bounding box center [566, 480] width 25 height 25
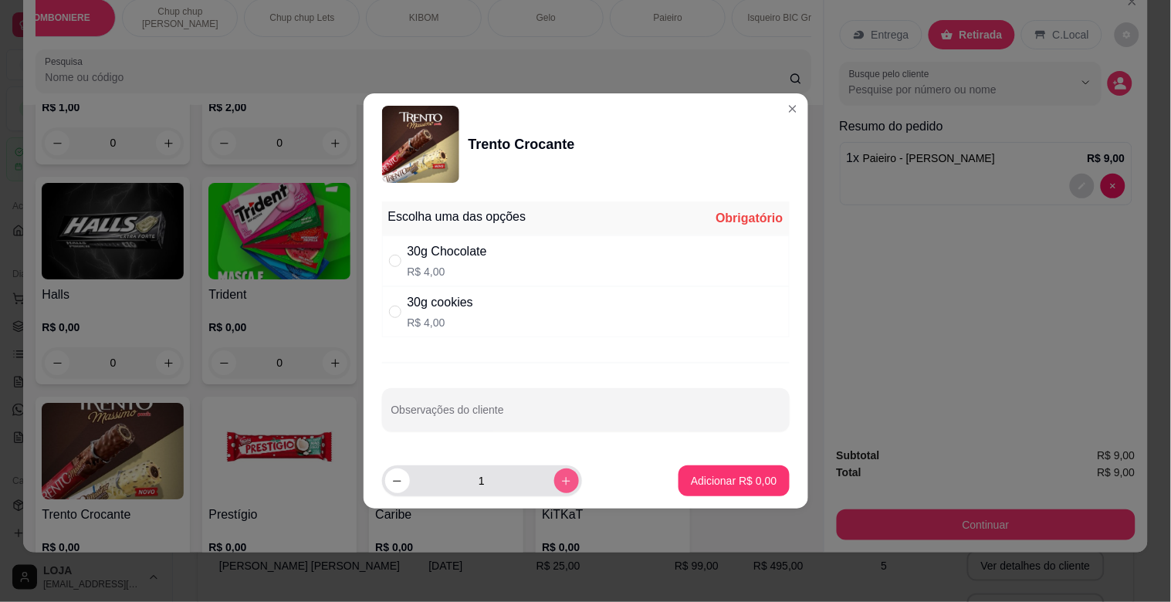
type input "2"
click at [487, 279] on div "30g Chocolate R$ 4,00" at bounding box center [585, 260] width 407 height 51
radio input "true"
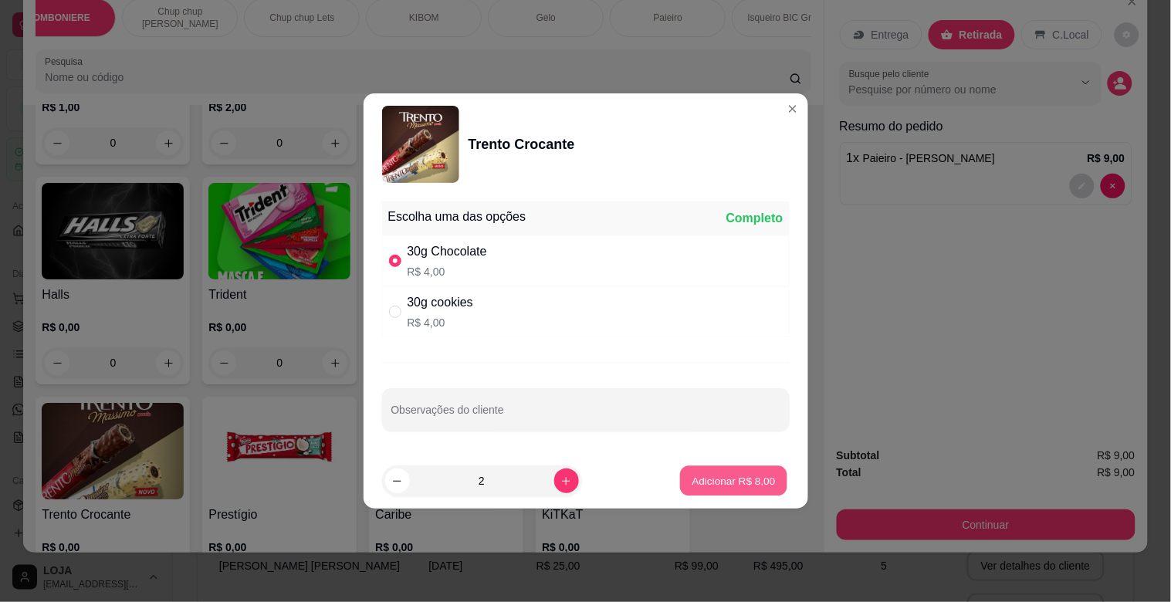
click at [734, 473] on p "Adicionar R$ 8,00" at bounding box center [733, 480] width 83 height 15
type input "2"
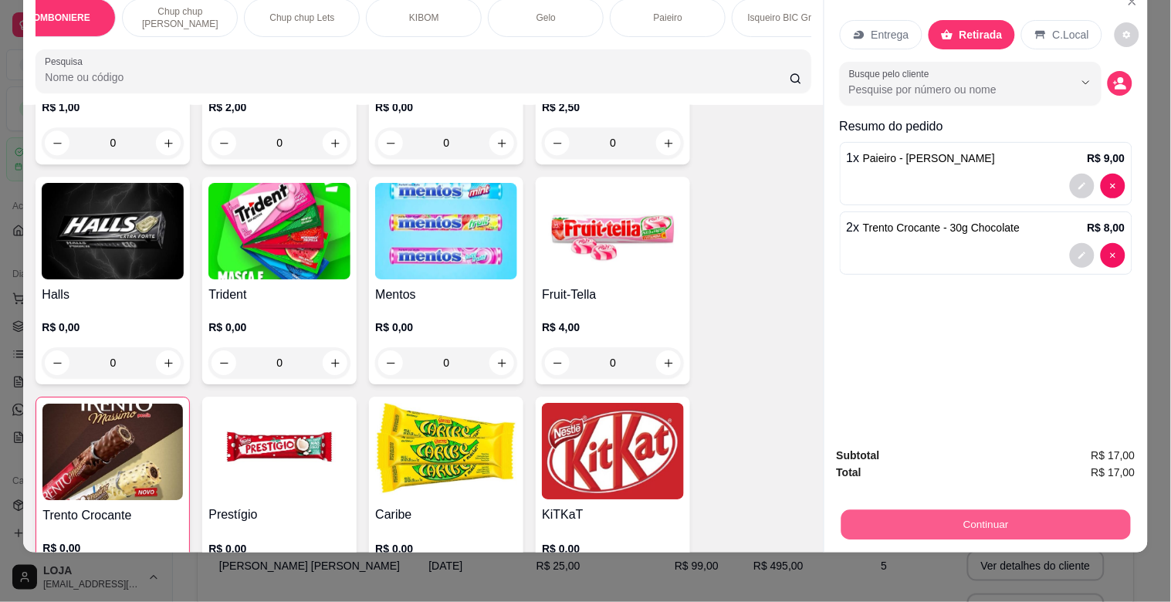
click at [957, 511] on button "Continuar" at bounding box center [984, 524] width 289 height 30
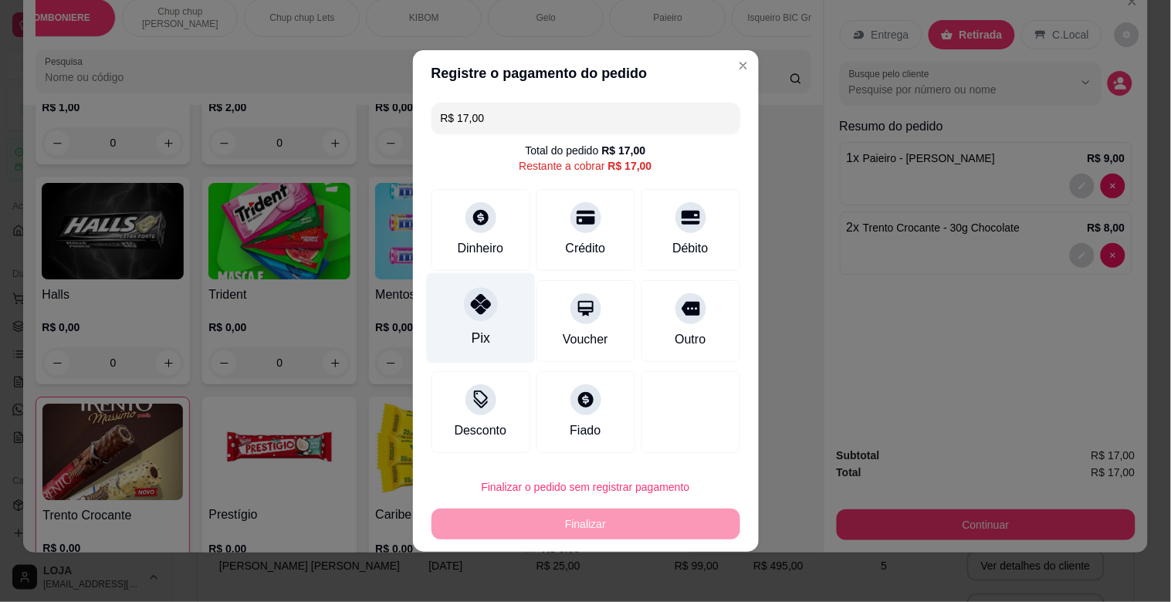
click at [496, 325] on div "Pix" at bounding box center [480, 318] width 109 height 90
type input "R$ 0,00"
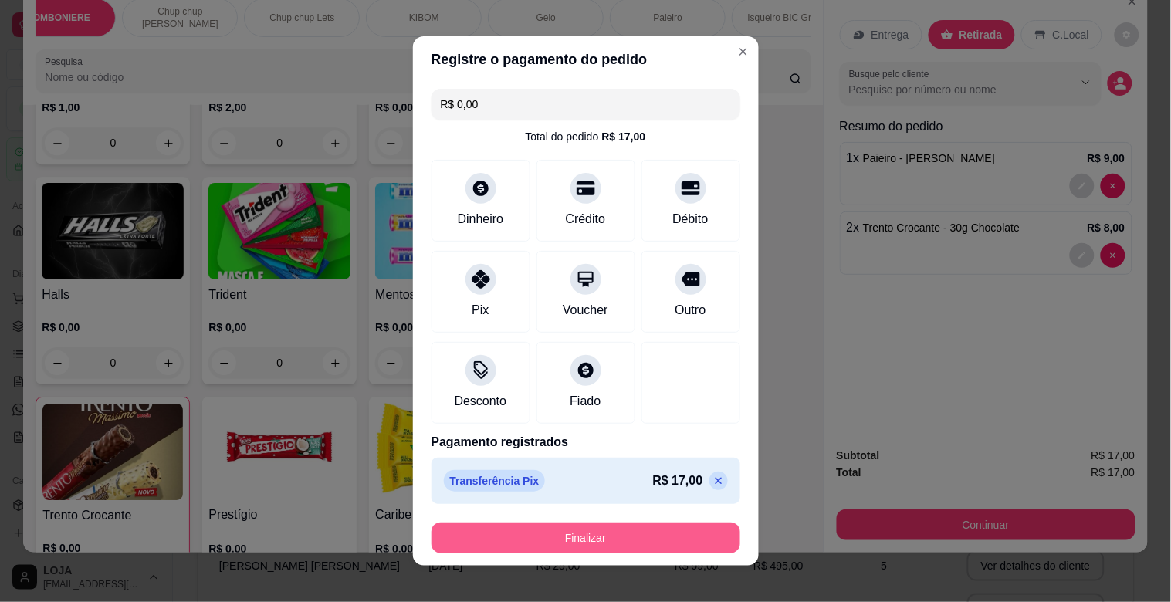
click at [644, 529] on button "Finalizar" at bounding box center [585, 537] width 309 height 31
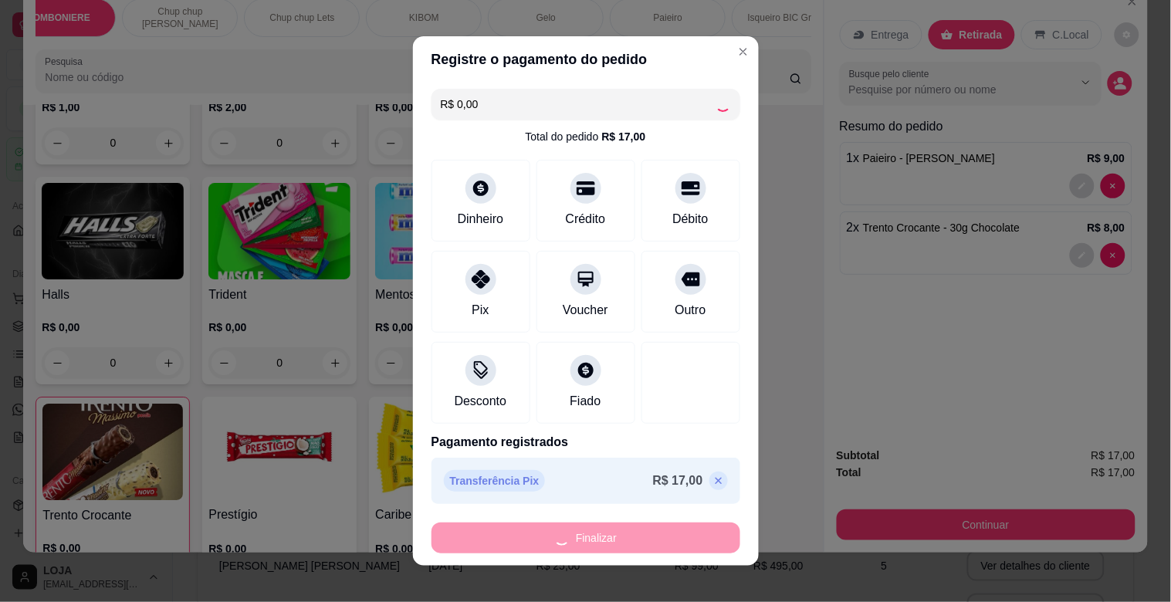
type input "0"
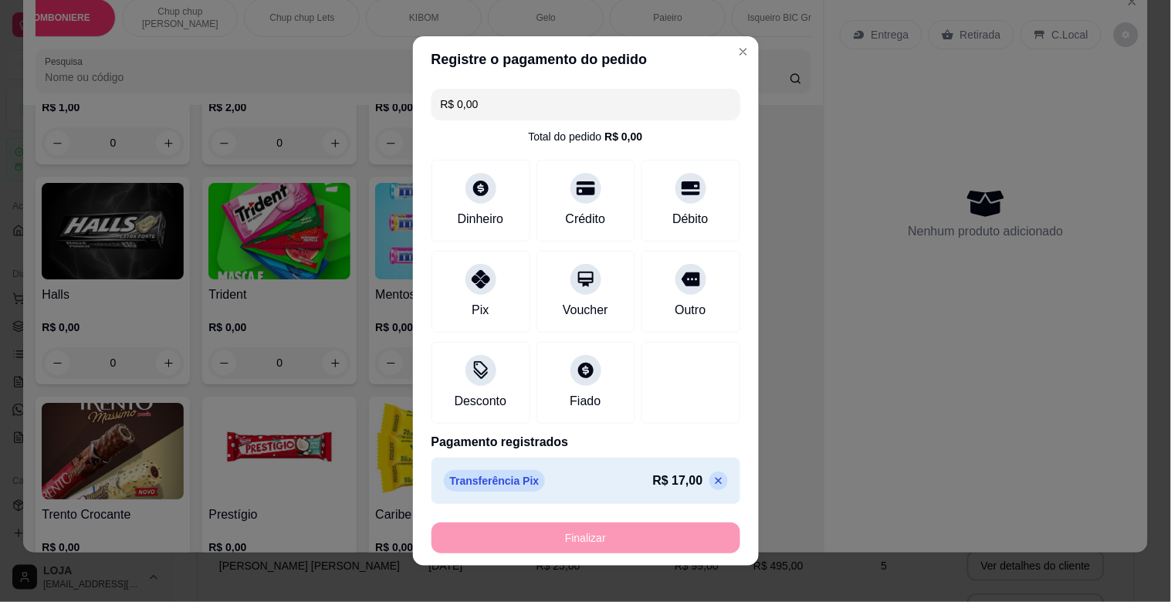
type input "-R$ 17,00"
